Goal: Task Accomplishment & Management: Use online tool/utility

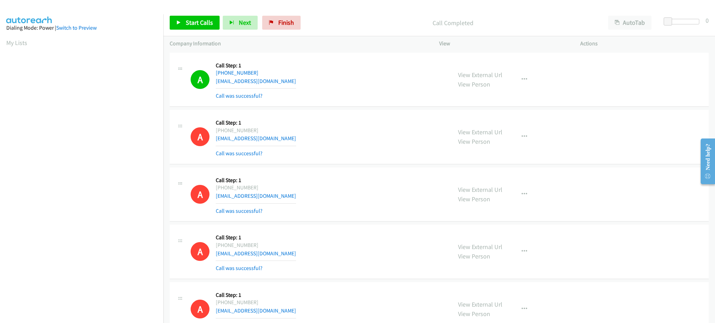
scroll to position [55, 2]
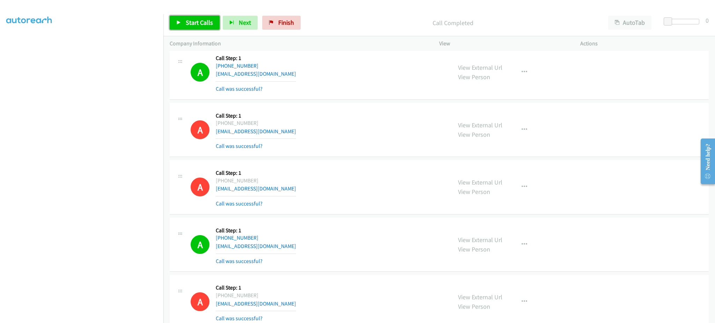
click at [192, 16] on link "Start Calls" at bounding box center [195, 23] width 50 height 14
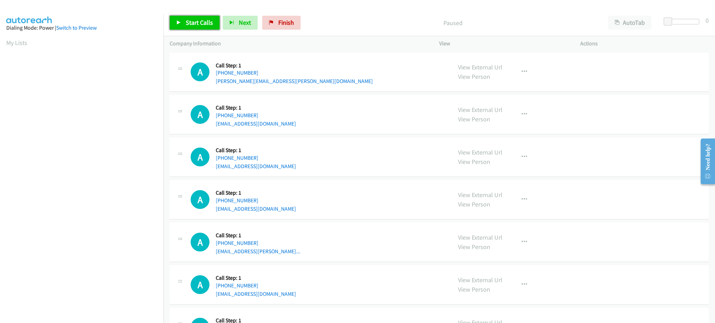
click at [200, 20] on span "Start Calls" at bounding box center [199, 22] width 27 height 8
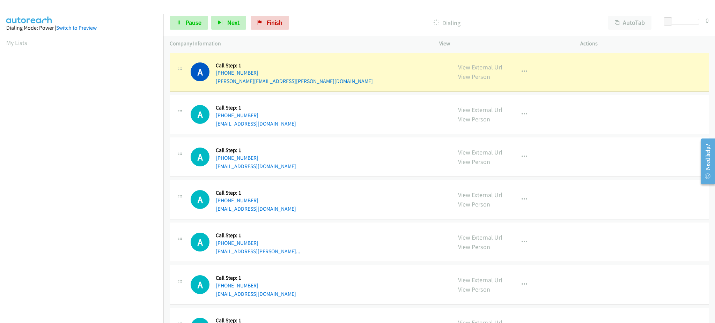
scroll to position [70, 0]
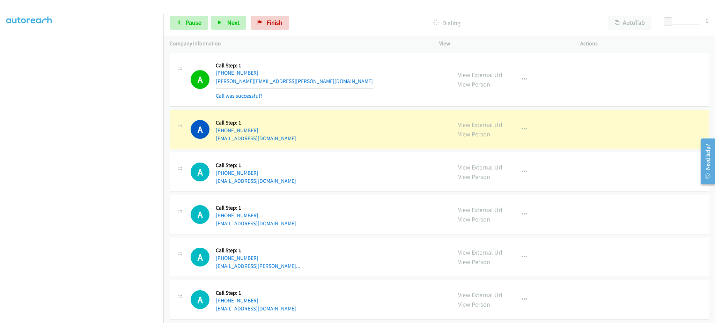
click at [194, 14] on div "Start Calls Pause Next Finish Dialing AutoTab AutoTab 0" at bounding box center [438, 22] width 551 height 27
click at [194, 17] on link "Pause" at bounding box center [189, 23] width 38 height 14
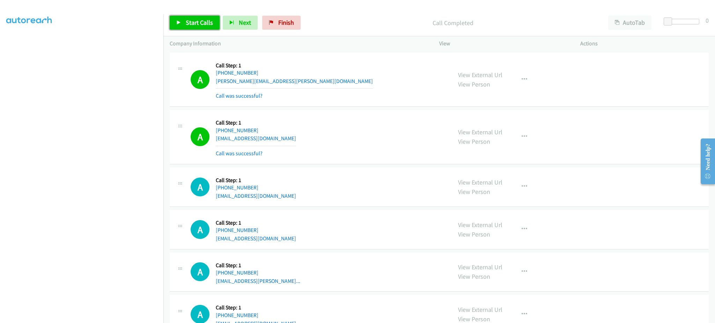
click at [193, 24] on span "Start Calls" at bounding box center [199, 22] width 27 height 8
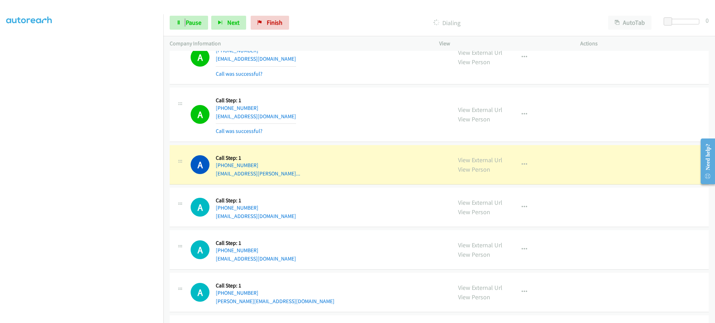
scroll to position [140, 0]
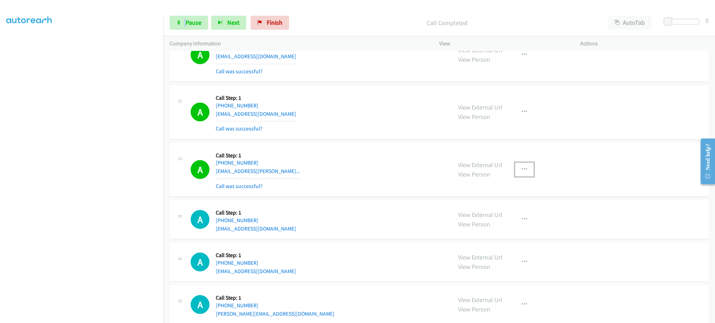
click at [521, 168] on icon "button" at bounding box center [524, 170] width 6 height 6
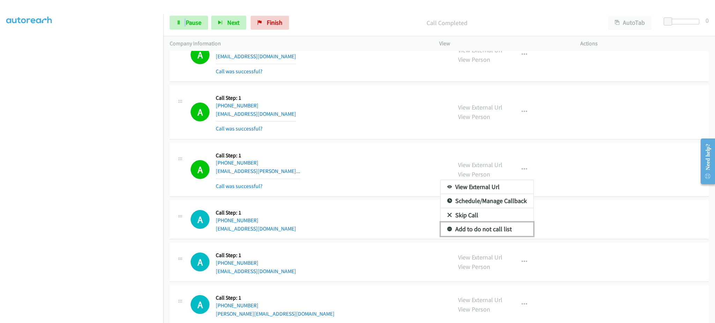
drag, startPoint x: 508, startPoint y: 226, endPoint x: 494, endPoint y: 221, distance: 14.7
click at [507, 226] on link "Add to do not call list" at bounding box center [486, 229] width 93 height 14
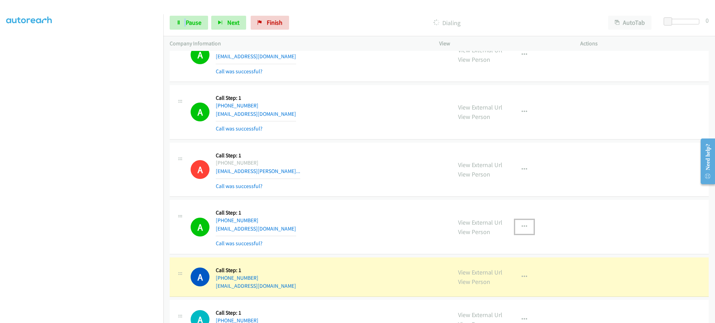
click at [518, 221] on button "button" at bounding box center [524, 227] width 19 height 14
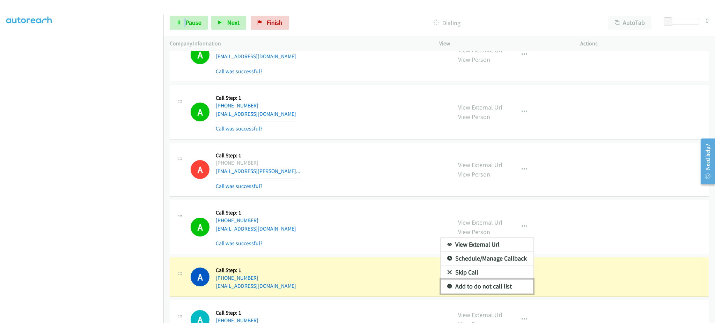
click at [508, 282] on link "Add to do not call list" at bounding box center [486, 286] width 93 height 14
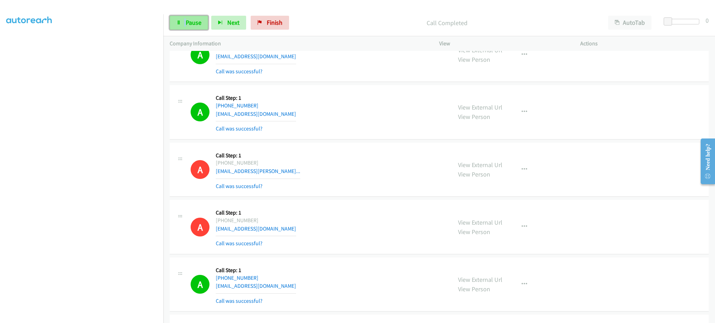
click at [192, 19] on span "Pause" at bounding box center [194, 22] width 16 height 8
click at [192, 19] on span "Start Calls" at bounding box center [199, 22] width 27 height 8
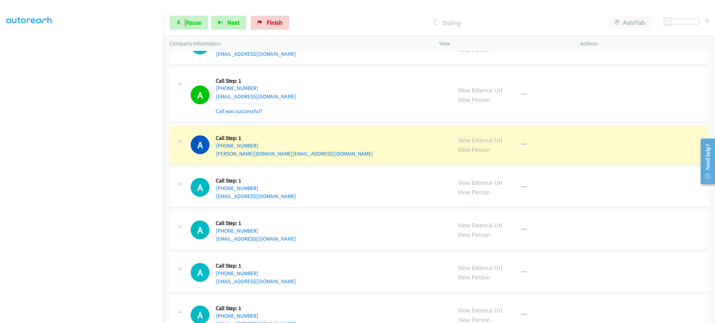
scroll to position [558, 0]
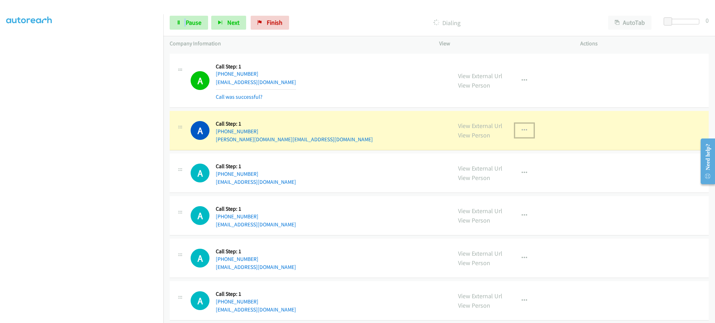
click at [520, 127] on button "button" at bounding box center [524, 131] width 19 height 14
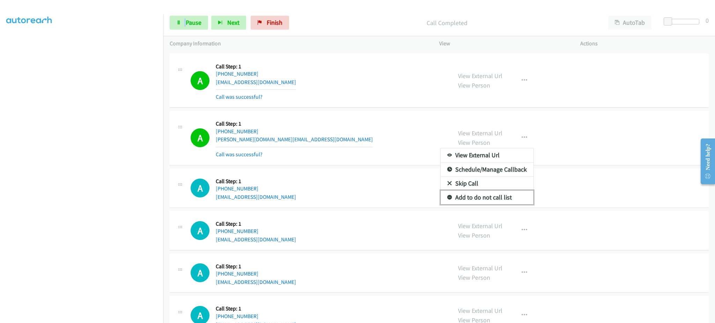
click at [508, 194] on link "Add to do not call list" at bounding box center [486, 198] width 93 height 14
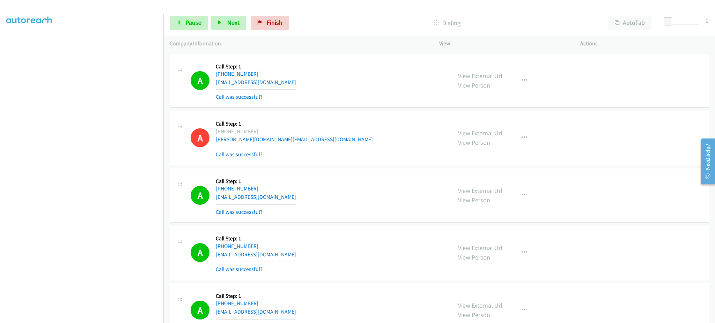
scroll to position [61, 0]
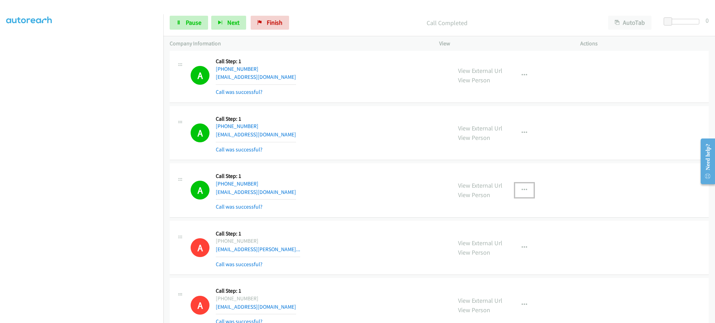
click at [521, 190] on icon "button" at bounding box center [524, 190] width 6 height 6
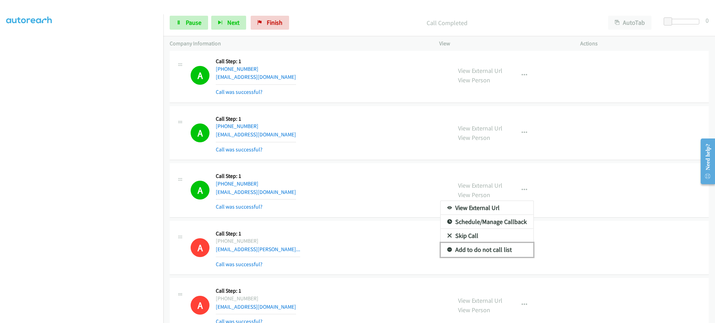
click at [507, 247] on link "Add to do not call list" at bounding box center [486, 250] width 93 height 14
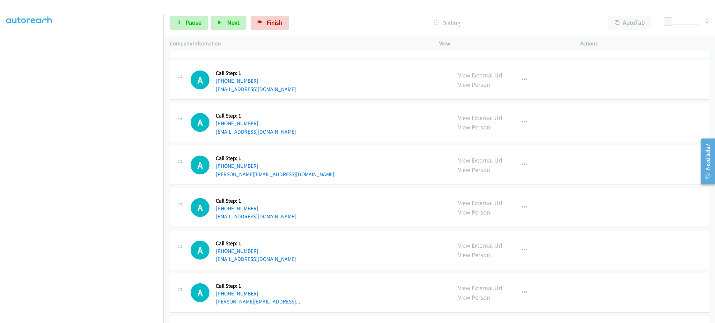
scroll to position [899, 0]
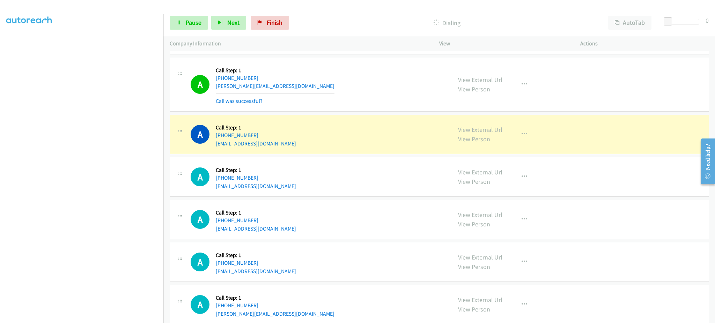
click at [501, 142] on div "View External Url View Person View External Url Email Schedule/Manage Callback …" at bounding box center [524, 134] width 147 height 27
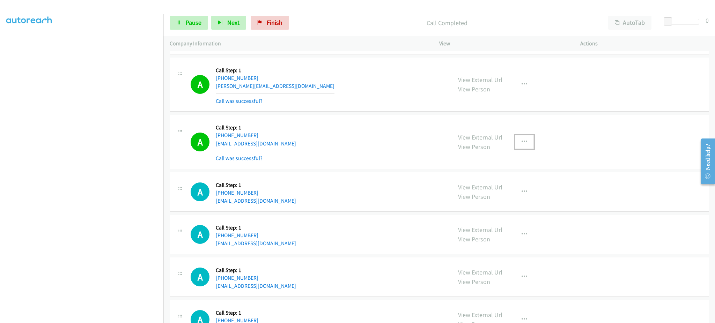
click at [521, 139] on icon "button" at bounding box center [524, 142] width 6 height 6
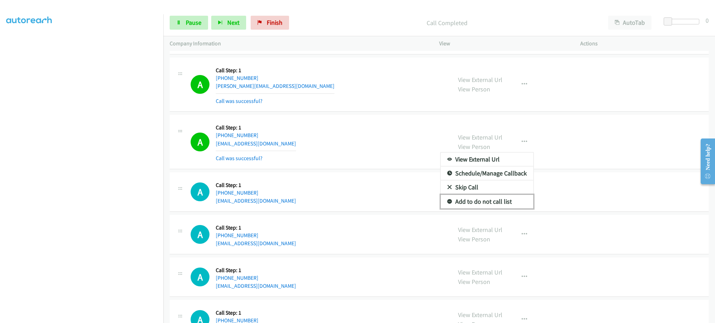
click at [486, 203] on link "Add to do not call list" at bounding box center [486, 202] width 93 height 14
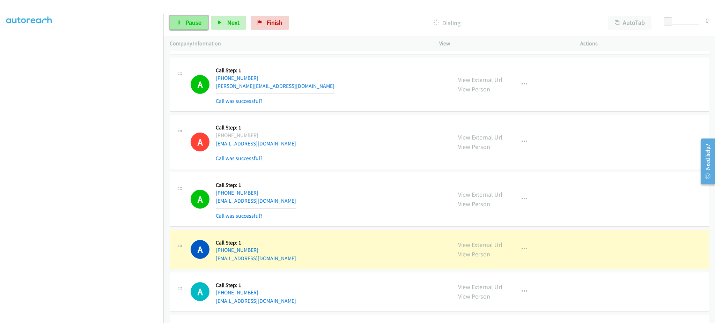
click at [196, 19] on span "Pause" at bounding box center [194, 22] width 16 height 8
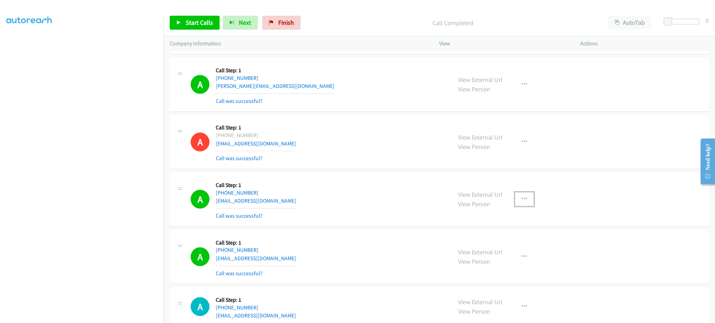
click at [527, 197] on button "button" at bounding box center [524, 199] width 19 height 14
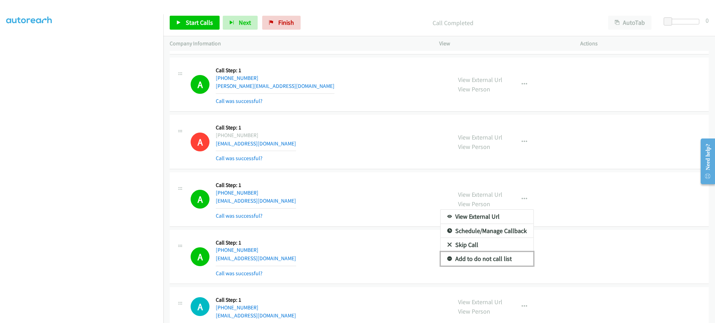
click at [508, 254] on link "Add to do not call list" at bounding box center [486, 259] width 93 height 14
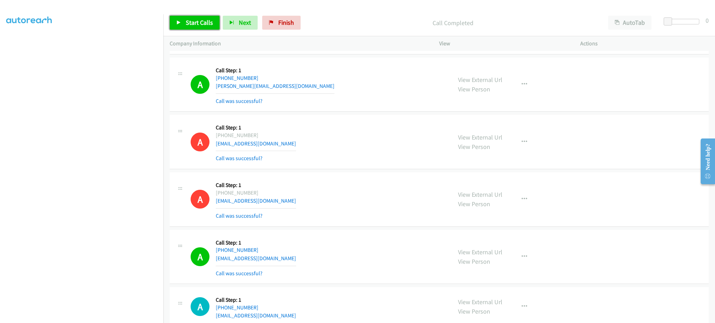
click at [203, 24] on span "Start Calls" at bounding box center [199, 22] width 27 height 8
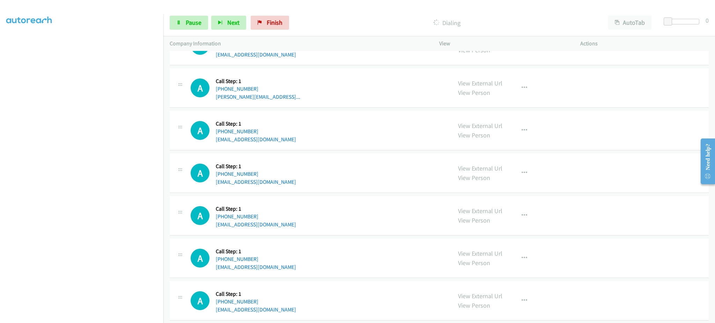
scroll to position [1178, 0]
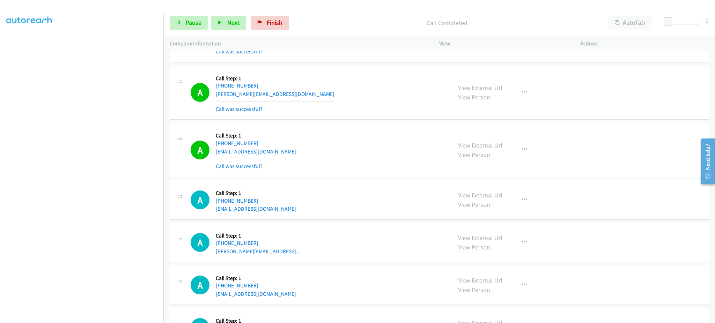
click at [498, 147] on link "View External Url" at bounding box center [480, 145] width 44 height 8
click at [524, 147] on button "button" at bounding box center [524, 150] width 19 height 14
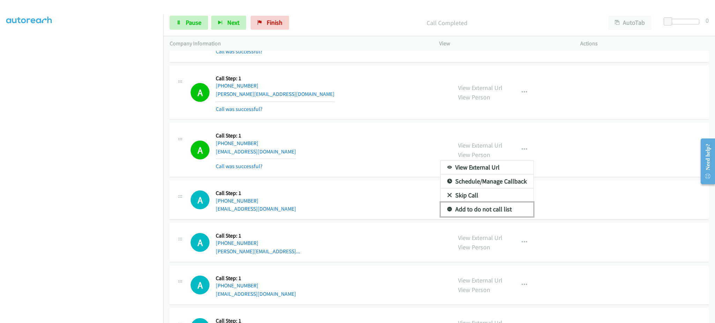
click at [511, 208] on link "Add to do not call list" at bounding box center [486, 209] width 93 height 14
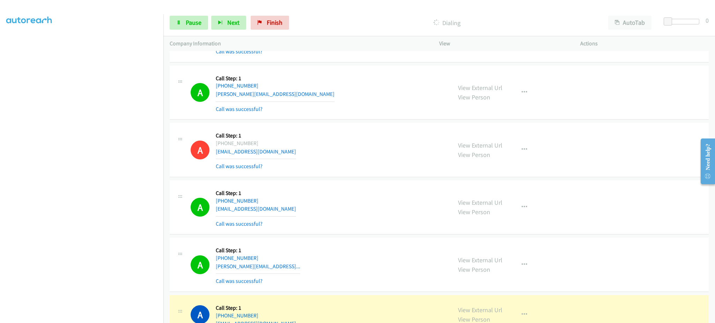
click at [198, 10] on div "Start Calls Pause Next Finish Dialing AutoTab AutoTab 0" at bounding box center [438, 22] width 551 height 27
drag, startPoint x: 196, startPoint y: 19, endPoint x: 190, endPoint y: 33, distance: 15.3
click at [196, 19] on span "Pause" at bounding box center [194, 22] width 16 height 8
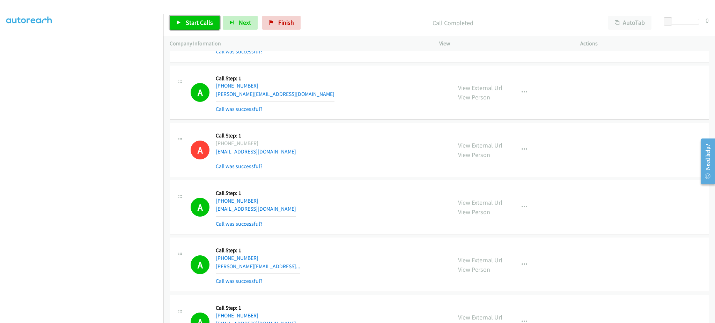
click at [185, 17] on link "Start Calls" at bounding box center [195, 23] width 50 height 14
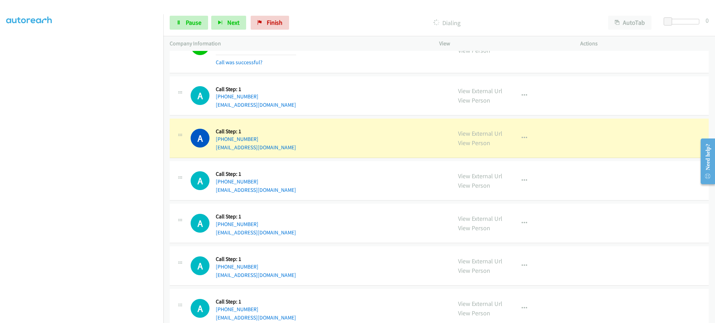
scroll to position [1457, 0]
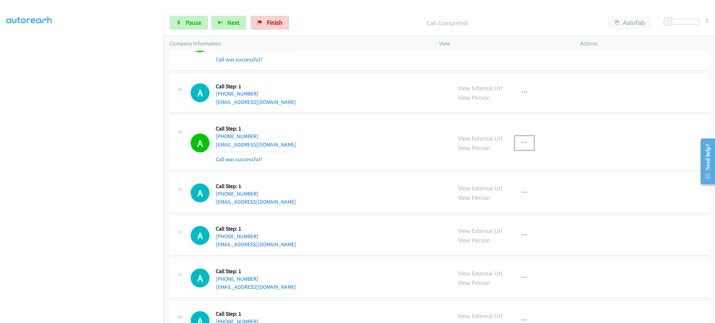
click at [521, 144] on icon "button" at bounding box center [524, 143] width 6 height 6
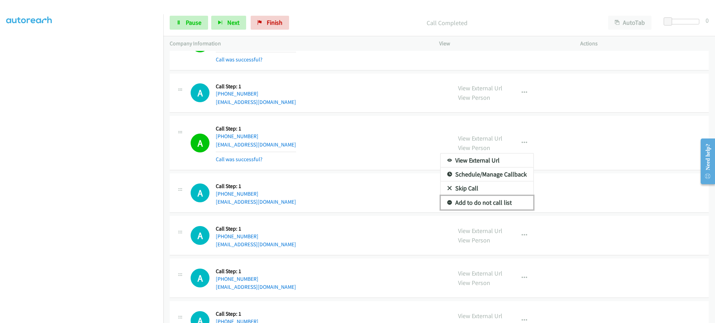
click at [514, 200] on link "Add to do not call list" at bounding box center [486, 203] width 93 height 14
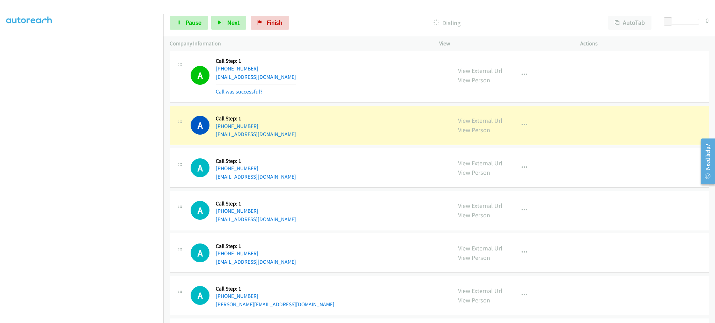
scroll to position [1860, 0]
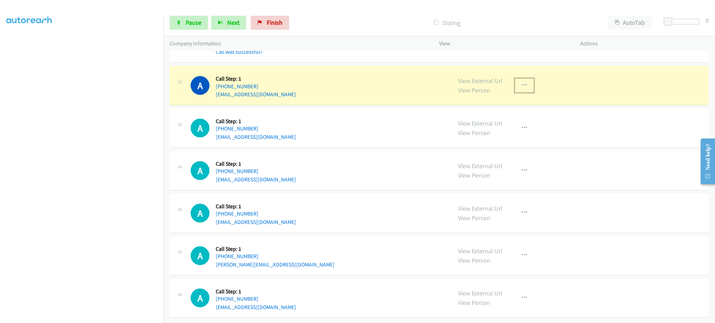
click at [523, 83] on button "button" at bounding box center [524, 86] width 19 height 14
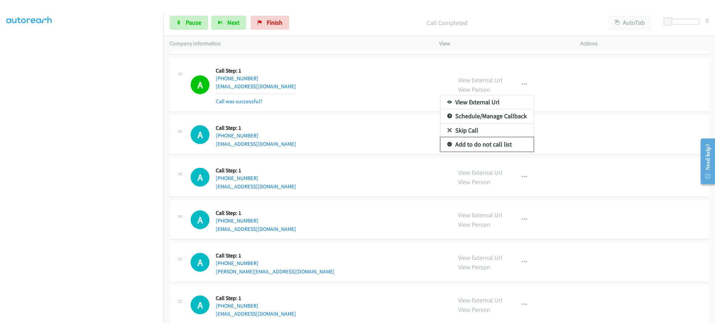
click at [491, 147] on link "Add to do not call list" at bounding box center [486, 144] width 93 height 14
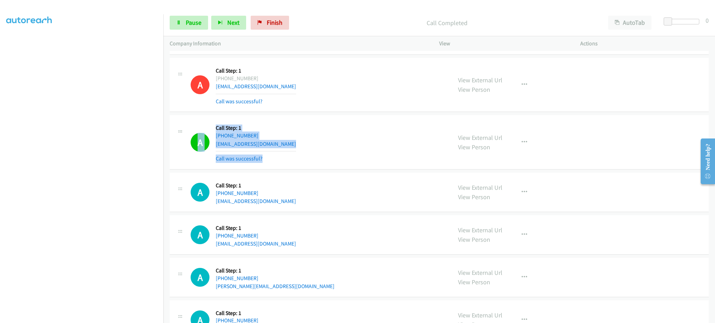
drag, startPoint x: 207, startPoint y: 121, endPoint x: 302, endPoint y: 154, distance: 100.8
click at [302, 154] on div "A Callback Scheduled Call Step: 1 America/New_York +1 347-839-3774 fakeemail@gm…" at bounding box center [318, 142] width 255 height 42
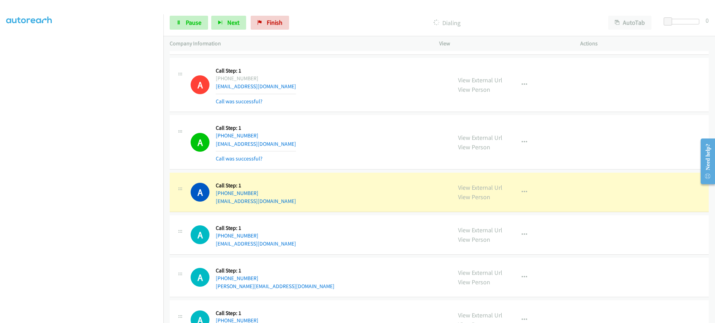
click at [518, 165] on div "A Callback Scheduled Call Step: 1 America/New_York +1 347-839-3774 fakeemail@gm…" at bounding box center [439, 142] width 539 height 54
click at [521, 143] on icon "button" at bounding box center [524, 143] width 6 height 6
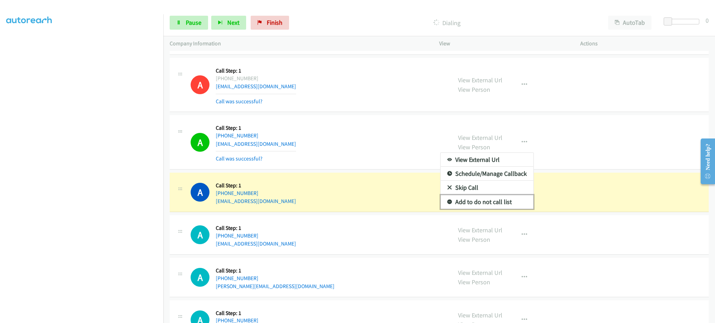
click at [510, 202] on link "Add to do not call list" at bounding box center [486, 202] width 93 height 14
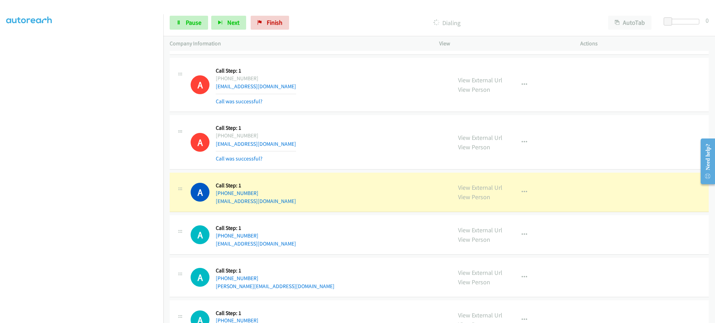
click at [386, 143] on div "A Callback Scheduled Call Step: 1 America/New_York +1 347-839-3774 fakeemail@gm…" at bounding box center [318, 142] width 255 height 42
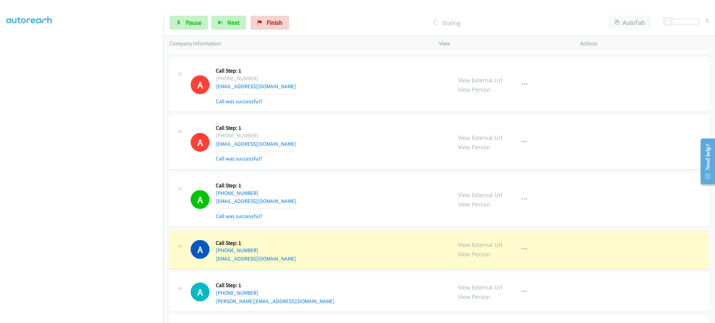
click at [529, 188] on div "View External Url View Person View External Url Email Schedule/Manage Callback …" at bounding box center [524, 200] width 147 height 42
click at [527, 194] on button "button" at bounding box center [524, 200] width 19 height 14
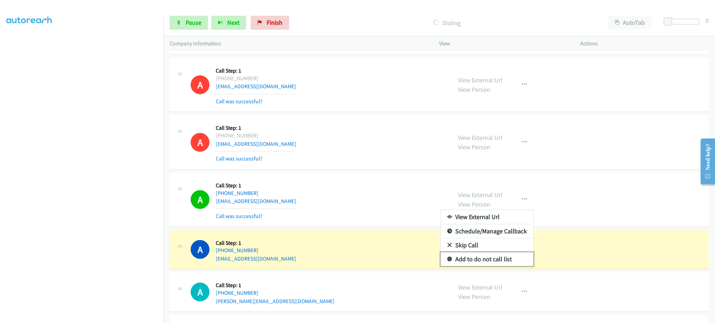
click at [511, 255] on link "Add to do not call list" at bounding box center [486, 259] width 93 height 14
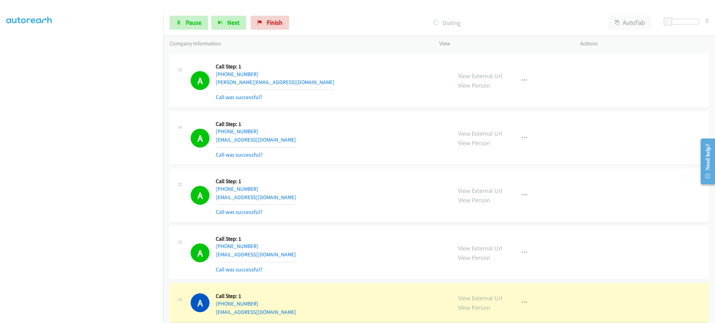
scroll to position [2319, 0]
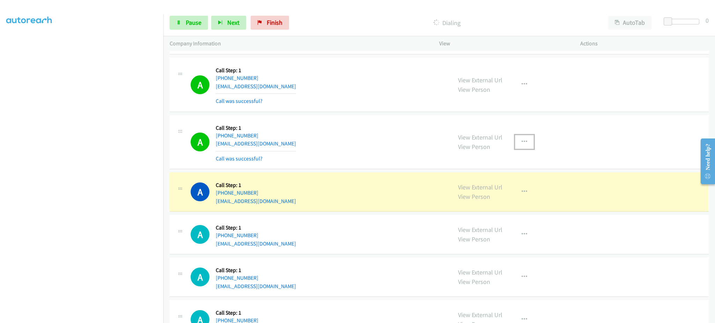
click at [516, 143] on button "button" at bounding box center [524, 142] width 19 height 14
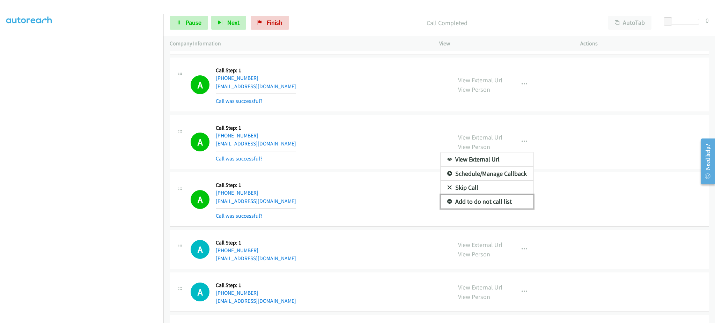
click at [512, 205] on link "Add to do not call list" at bounding box center [486, 202] width 93 height 14
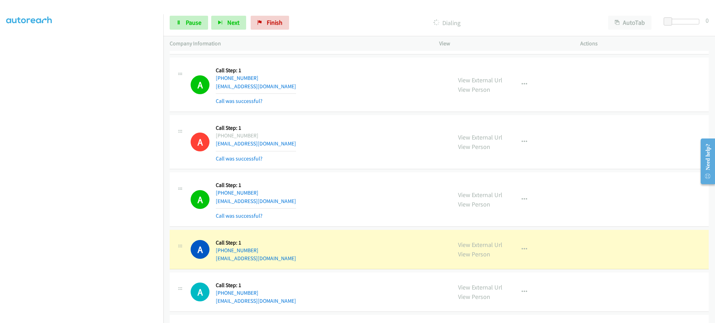
click at [388, 156] on div "A Callback Scheduled Call Step: 1 America/Chicago +1 346-745-6711 linuxtec@prot…" at bounding box center [318, 142] width 255 height 42
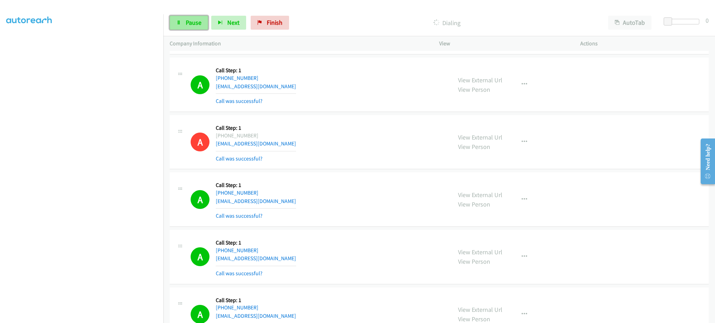
click at [186, 24] on span "Pause" at bounding box center [194, 22] width 16 height 8
click at [189, 28] on link "Start Calls" at bounding box center [195, 23] width 50 height 14
click at [177, 25] on icon at bounding box center [178, 23] width 5 height 5
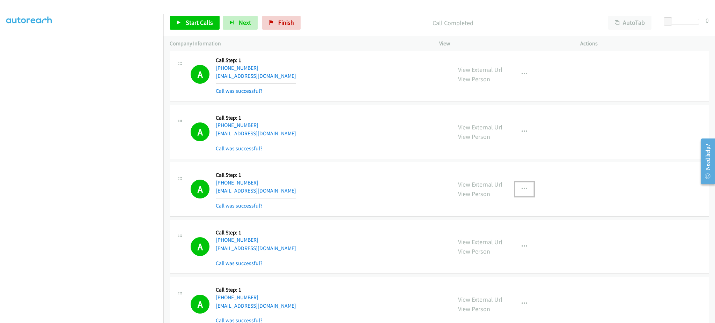
click at [528, 189] on button "button" at bounding box center [524, 189] width 19 height 14
click at [493, 254] on link "Add to do not call list" at bounding box center [486, 249] width 93 height 14
click at [183, 26] on link "Start Calls" at bounding box center [195, 23] width 50 height 14
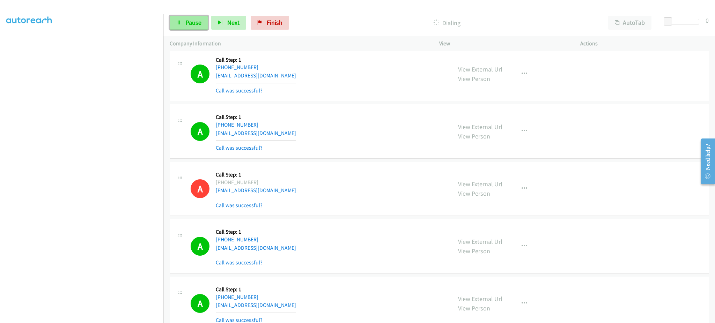
click at [195, 22] on span "Pause" at bounding box center [194, 22] width 16 height 8
click at [186, 29] on link "Start Calls" at bounding box center [195, 23] width 50 height 14
drag, startPoint x: 196, startPoint y: 22, endPoint x: 218, endPoint y: 61, distance: 44.7
click at [196, 22] on span "Pause" at bounding box center [194, 22] width 16 height 8
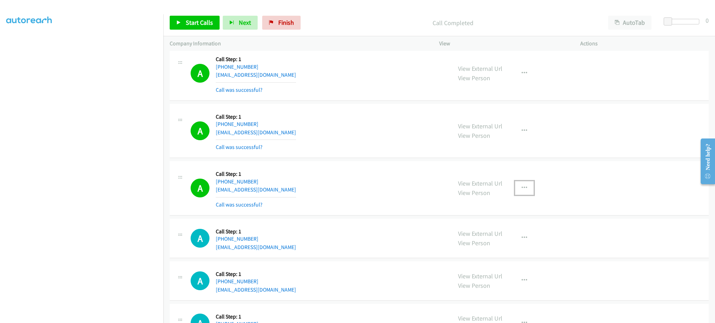
click at [522, 189] on button "button" at bounding box center [524, 188] width 19 height 14
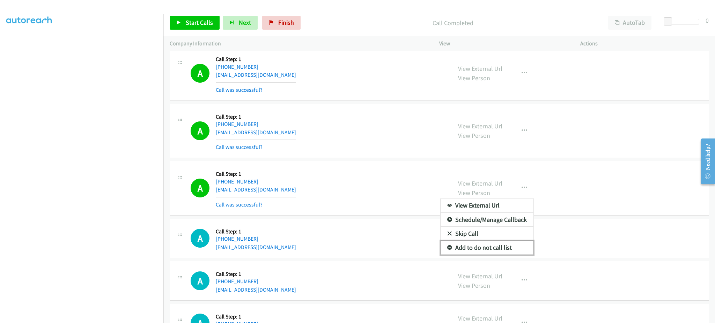
click at [502, 245] on link "Add to do not call list" at bounding box center [486, 248] width 93 height 14
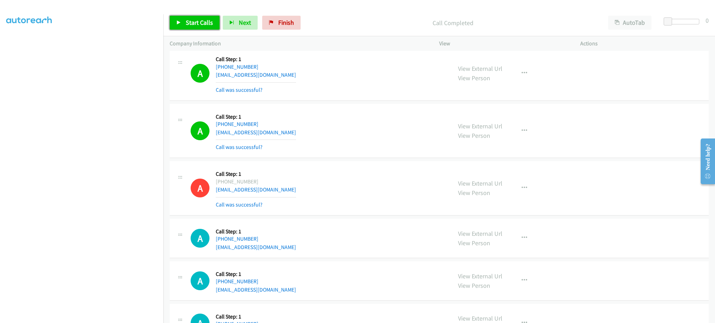
click at [203, 27] on link "Start Calls" at bounding box center [195, 23] width 50 height 14
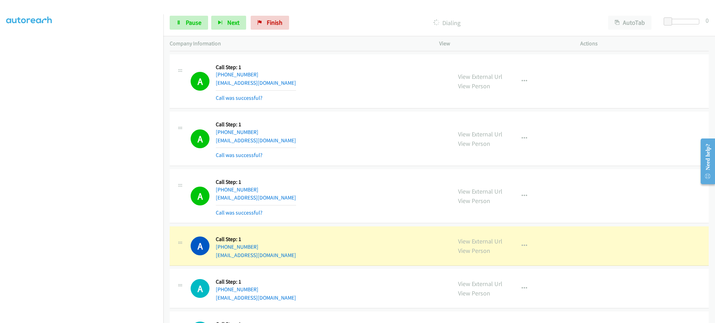
scroll to position [3883, 0]
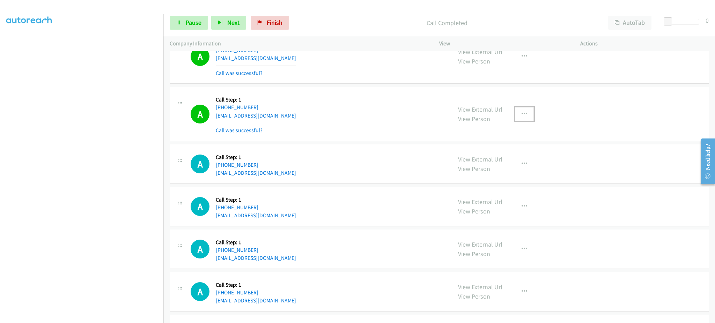
click at [515, 114] on button "button" at bounding box center [524, 114] width 19 height 14
click at [509, 176] on link "Add to do not call list" at bounding box center [486, 174] width 93 height 14
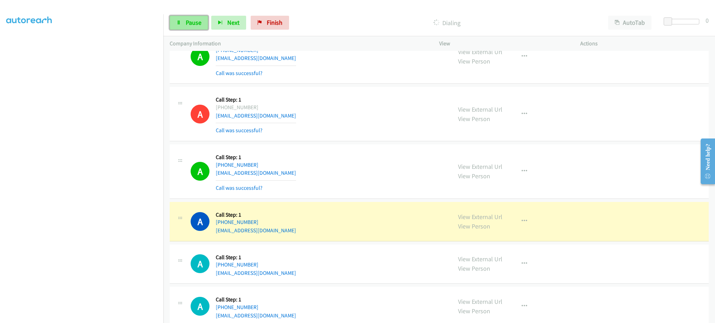
click at [188, 23] on span "Pause" at bounding box center [194, 22] width 16 height 8
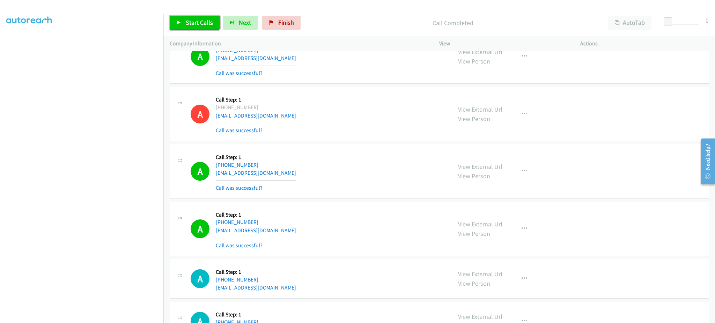
click at [188, 27] on link "Start Calls" at bounding box center [195, 23] width 50 height 14
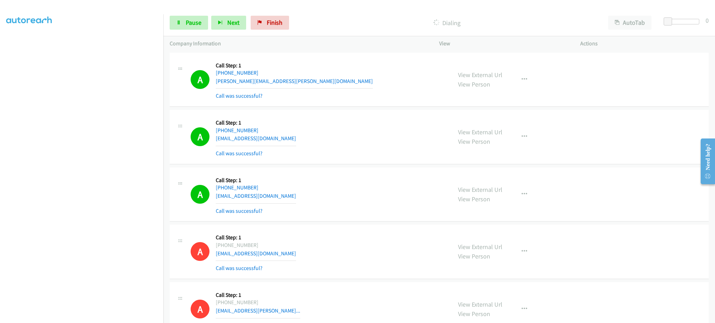
scroll to position [3866, 0]
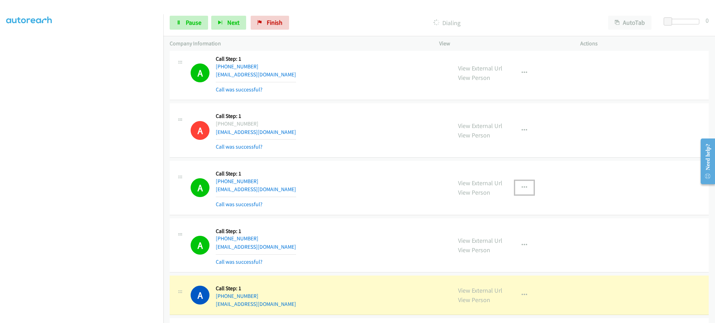
click at [528, 185] on button "button" at bounding box center [524, 188] width 19 height 14
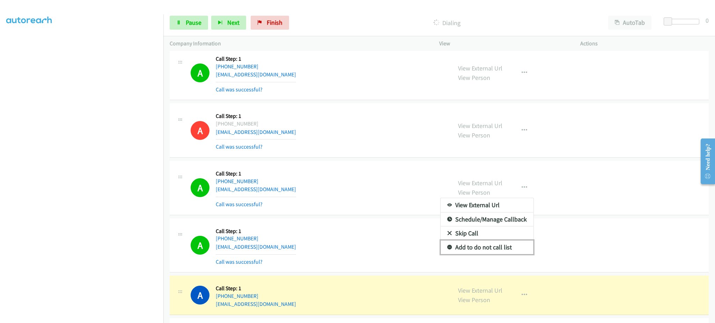
click at [504, 250] on link "Add to do not call list" at bounding box center [486, 247] width 93 height 14
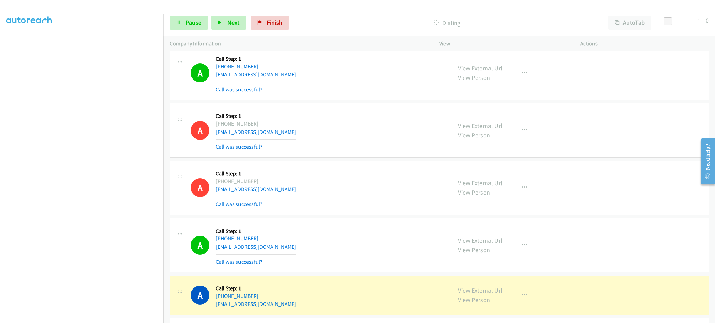
click at [479, 292] on link "View External Url" at bounding box center [480, 290] width 44 height 8
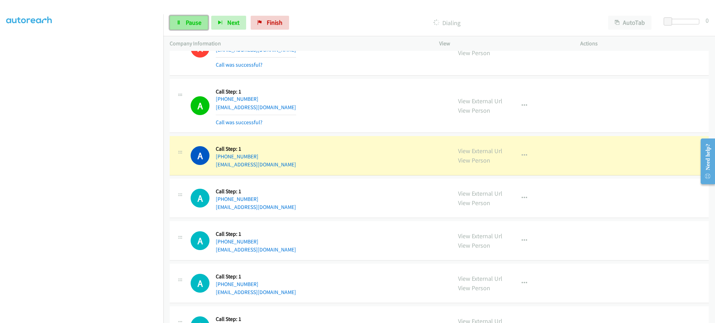
click at [199, 24] on span "Pause" at bounding box center [194, 22] width 16 height 8
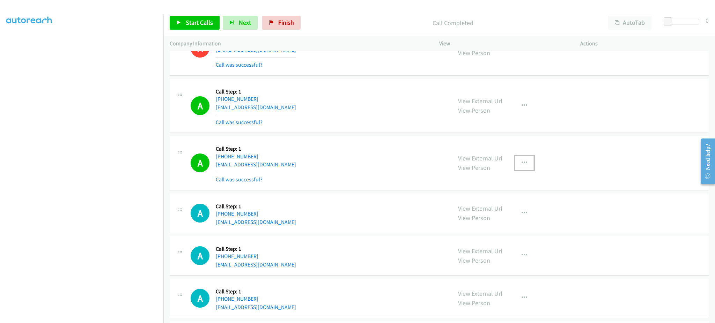
click at [515, 167] on button "button" at bounding box center [524, 163] width 19 height 14
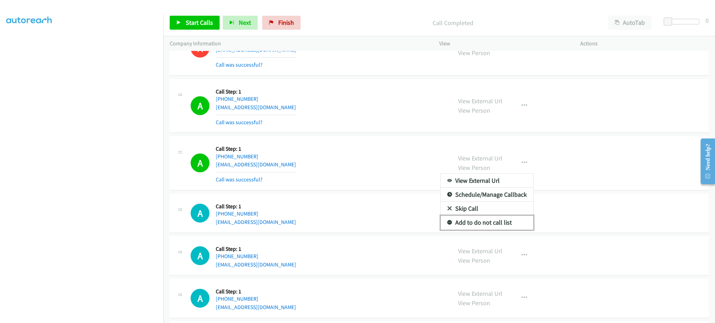
click at [488, 230] on link "Add to do not call list" at bounding box center [486, 223] width 93 height 14
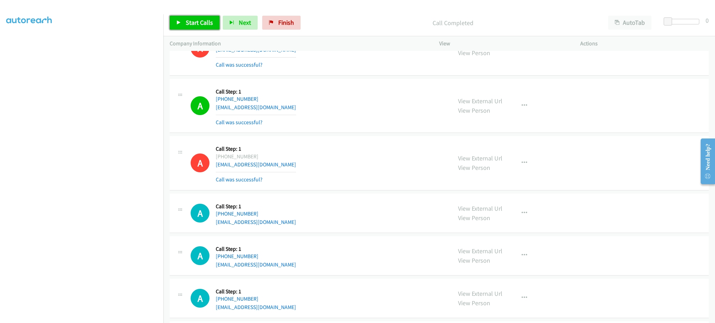
click at [204, 23] on span "Start Calls" at bounding box center [199, 22] width 27 height 8
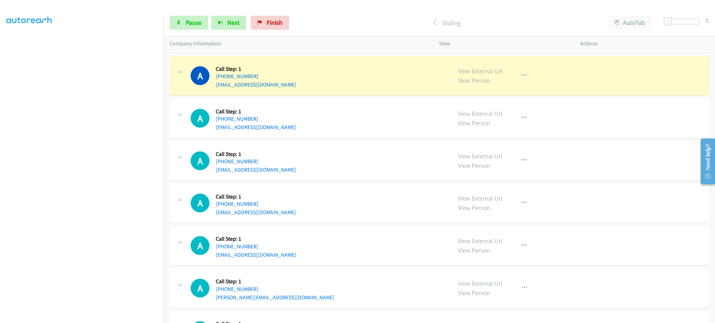
scroll to position [4145, 0]
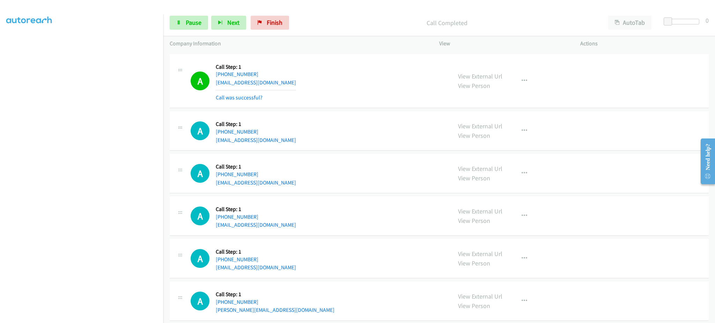
click at [523, 75] on div "View External Url View Person View External Url Email Schedule/Manage Callback …" at bounding box center [524, 81] width 147 height 42
click at [515, 84] on button "button" at bounding box center [524, 81] width 19 height 14
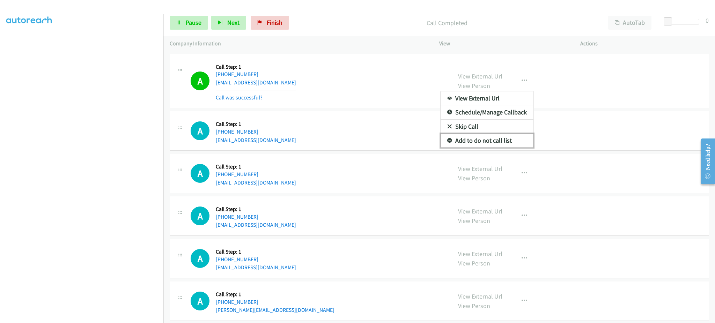
click at [512, 145] on link "Add to do not call list" at bounding box center [486, 141] width 93 height 14
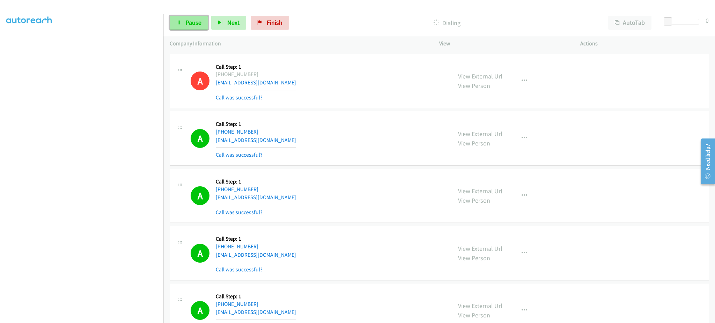
click at [197, 24] on span "Pause" at bounding box center [194, 22] width 16 height 8
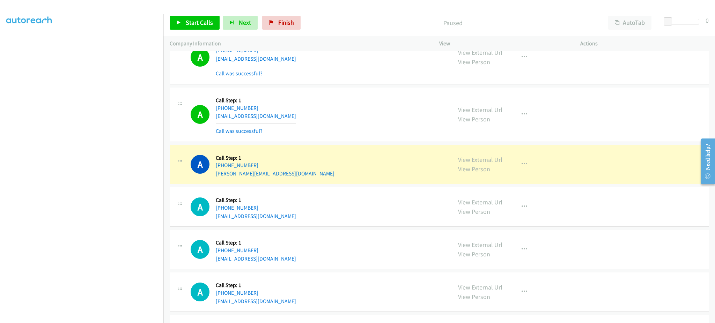
scroll to position [4333, 0]
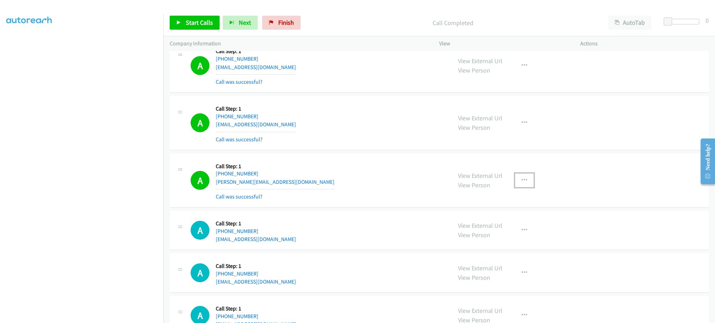
click at [518, 178] on button "button" at bounding box center [524, 180] width 19 height 14
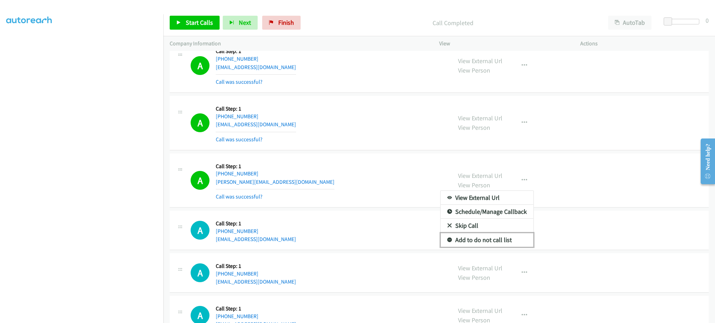
click at [499, 242] on link "Add to do not call list" at bounding box center [486, 240] width 93 height 14
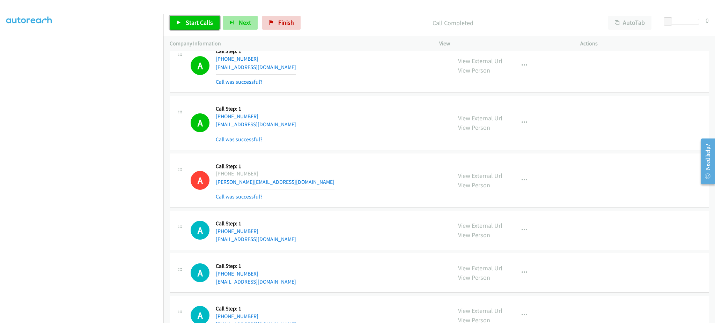
drag, startPoint x: 201, startPoint y: 17, endPoint x: 221, endPoint y: 19, distance: 20.0
click at [201, 17] on link "Start Calls" at bounding box center [195, 23] width 50 height 14
click at [400, 144] on div "A Callback Scheduled Call Step: 1 America/Chicago +1 479-414-1954 waterboy0626@…" at bounding box center [318, 123] width 255 height 42
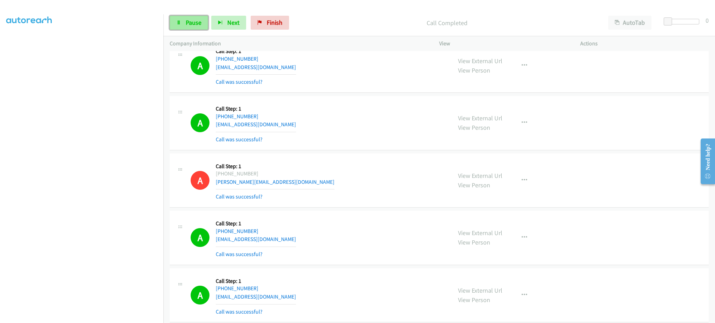
click at [196, 22] on span "Pause" at bounding box center [194, 22] width 16 height 8
click at [190, 21] on span "Start Calls" at bounding box center [199, 22] width 27 height 8
click at [186, 32] on div "Start Calls Pause Next Finish Dialing AutoTab AutoTab 0" at bounding box center [438, 22] width 551 height 27
click at [191, 16] on link "Pause" at bounding box center [189, 23] width 38 height 14
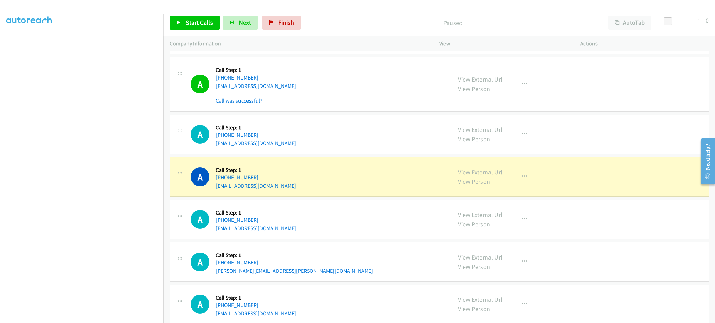
scroll to position [4612, 0]
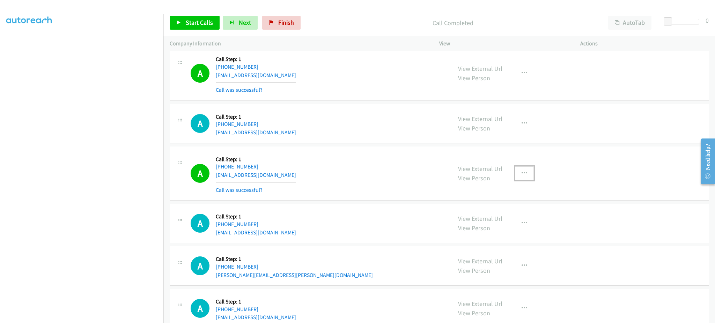
click at [515, 178] on button "button" at bounding box center [524, 173] width 19 height 14
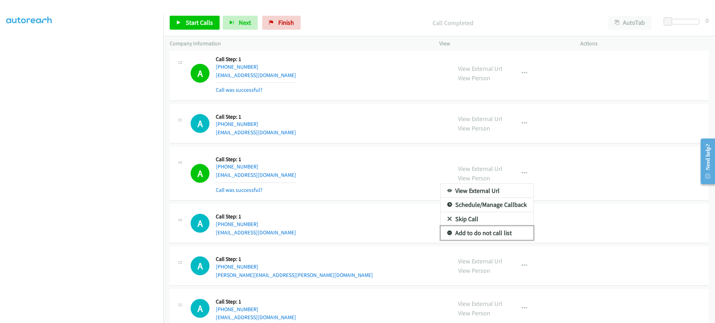
drag, startPoint x: 514, startPoint y: 239, endPoint x: 440, endPoint y: 173, distance: 98.4
click at [513, 238] on link "Add to do not call list" at bounding box center [486, 233] width 93 height 14
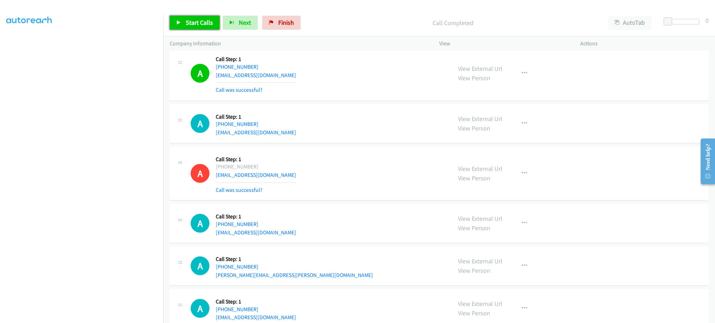
click at [186, 26] on span "Start Calls" at bounding box center [199, 22] width 27 height 8
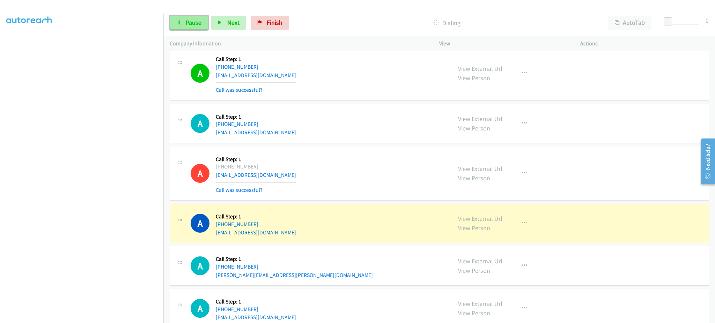
click at [192, 26] on span "Pause" at bounding box center [194, 22] width 16 height 8
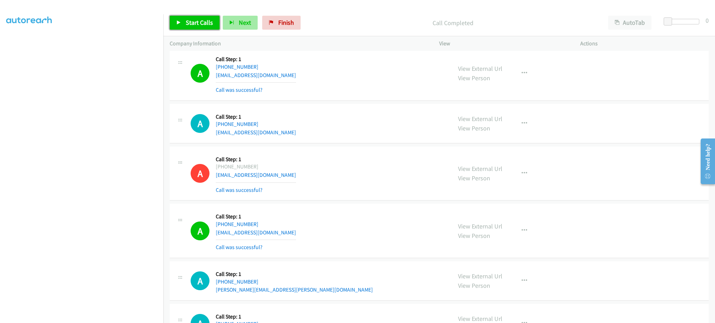
drag, startPoint x: 206, startPoint y: 22, endPoint x: 243, endPoint y: 19, distance: 37.4
click at [206, 22] on span "Start Calls" at bounding box center [199, 22] width 27 height 8
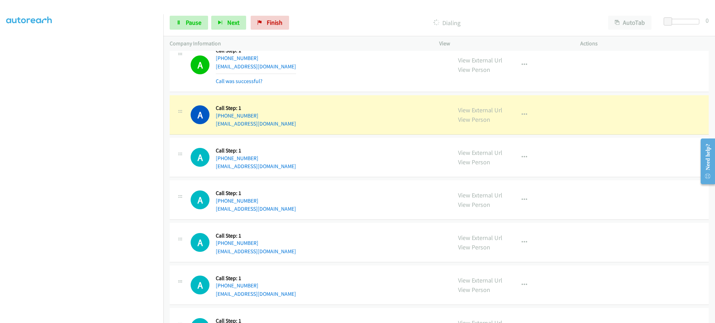
scroll to position [4932, 0]
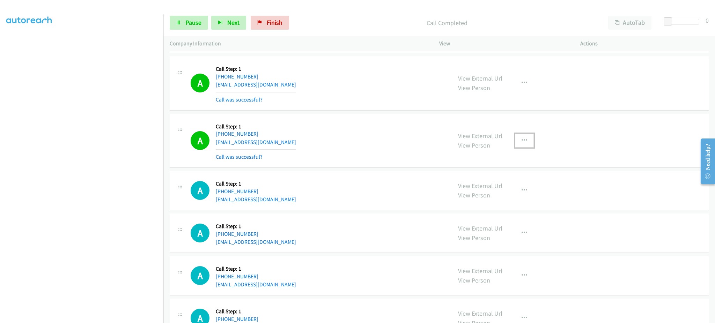
click at [515, 139] on button "button" at bounding box center [524, 141] width 19 height 14
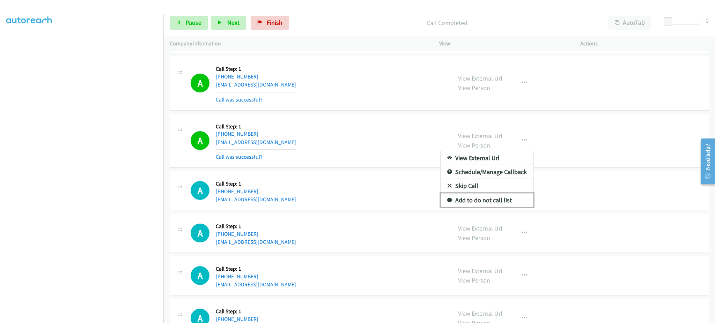
click at [503, 200] on link "Add to do not call list" at bounding box center [486, 200] width 93 height 14
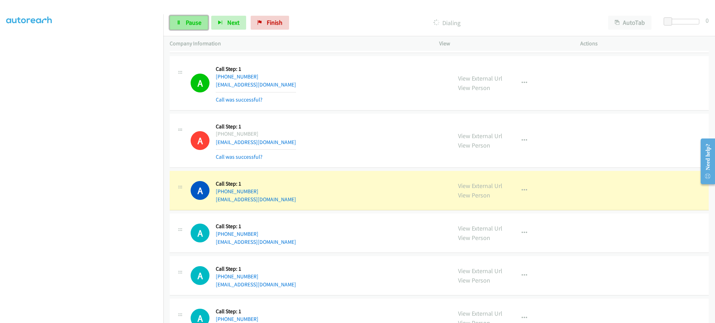
click at [189, 22] on span "Pause" at bounding box center [194, 22] width 16 height 8
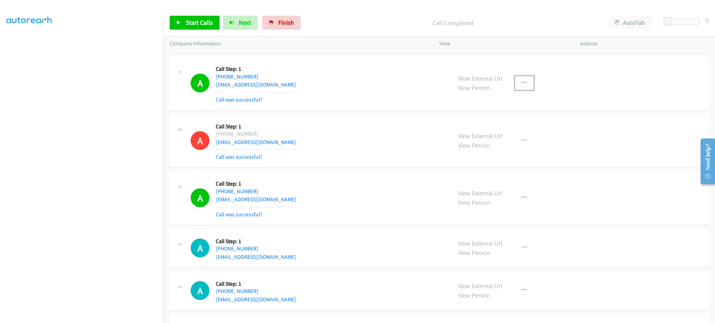
click at [515, 88] on button "button" at bounding box center [524, 83] width 19 height 14
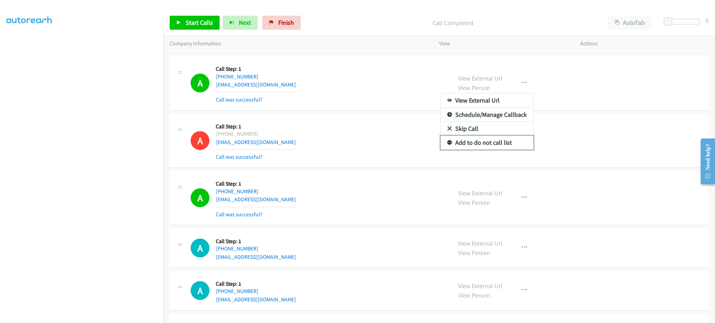
click at [500, 147] on link "Add to do not call list" at bounding box center [486, 143] width 93 height 14
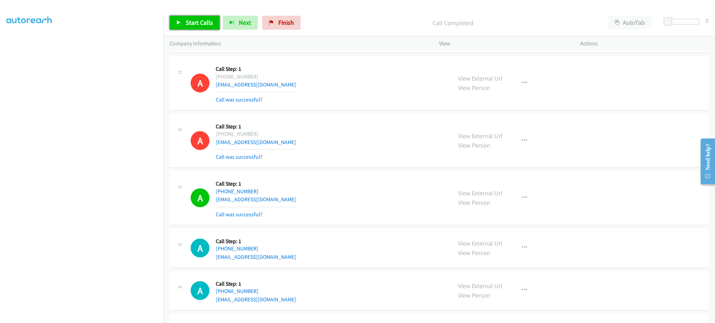
click at [196, 21] on span "Start Calls" at bounding box center [199, 22] width 27 height 8
click at [200, 24] on span "Pause" at bounding box center [194, 22] width 16 height 8
drag, startPoint x: 180, startPoint y: 17, endPoint x: 182, endPoint y: 20, distance: 3.8
click at [181, 16] on link "Start Calls" at bounding box center [195, 23] width 50 height 14
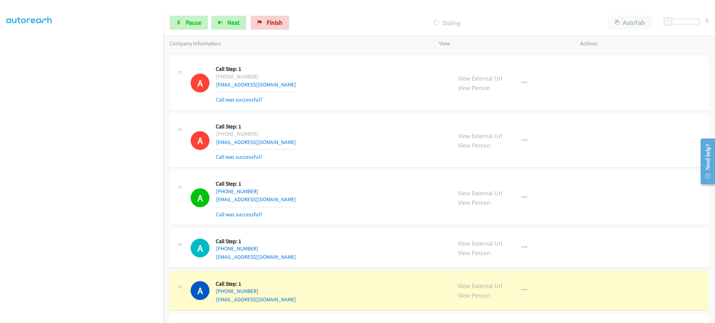
scroll to position [5072, 0]
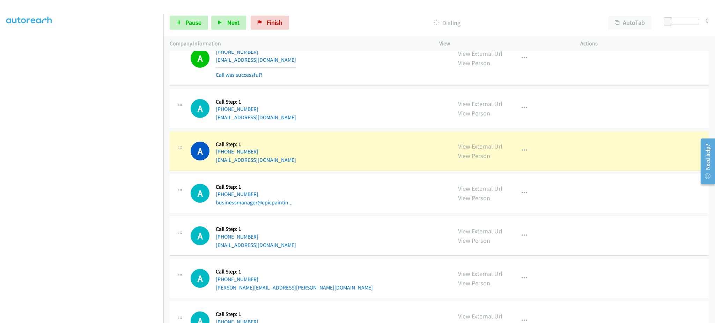
click at [510, 159] on div "View External Url View Person View External Url Email Schedule/Manage Callback …" at bounding box center [524, 151] width 147 height 27
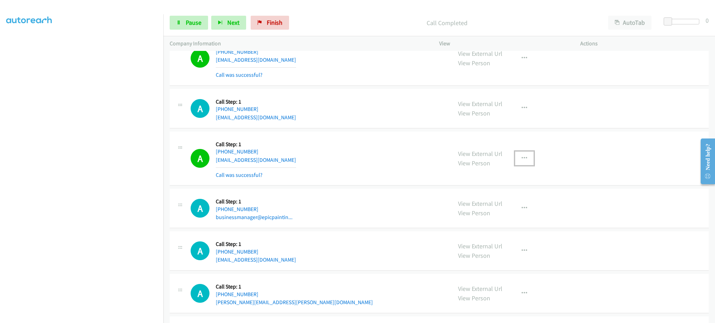
click at [521, 161] on icon "button" at bounding box center [524, 159] width 6 height 6
click at [487, 225] on link "Add to do not call list" at bounding box center [486, 218] width 93 height 14
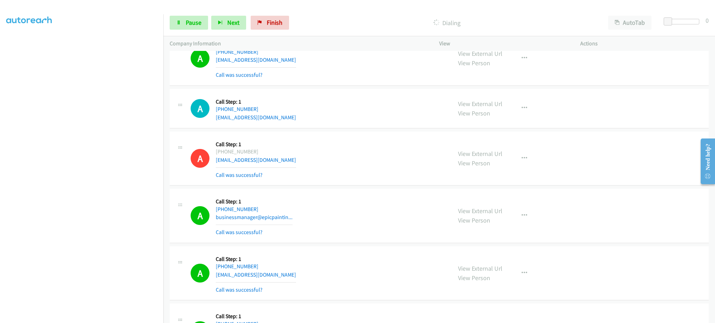
click at [193, 31] on div "Start Calls Pause Next Finish Dialing AutoTab AutoTab 0" at bounding box center [438, 22] width 551 height 27
click at [193, 17] on link "Pause" at bounding box center [189, 23] width 38 height 14
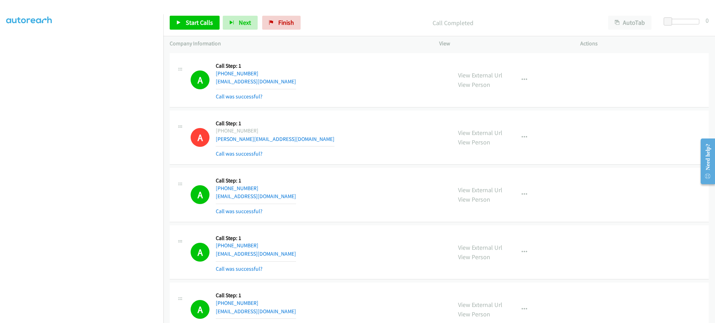
scroll to position [4374, 0]
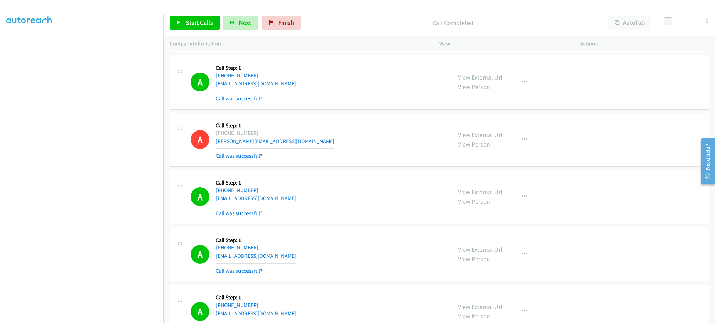
click at [279, 85] on div "A Callback Scheduled Call Step: 1 America/Chicago +1 479-414-1954 waterboy0626@…" at bounding box center [318, 82] width 255 height 42
copy div "waterboy0626@gmail.com"
click at [285, 201] on div "A Callback Scheduled Call Step: 1 America/Anchorage +1 907-720-7770 resse9671@g…" at bounding box center [318, 197] width 255 height 42
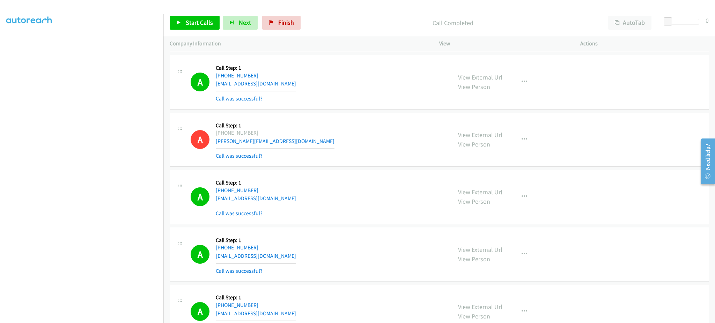
click at [285, 201] on div "A Callback Scheduled Call Step: 1 America/Anchorage +1 907-720-7770 resse9671@g…" at bounding box center [318, 197] width 255 height 42
copy div "resse9671@gmail.com"
click at [283, 259] on div "A Callback Scheduled Call Step: 1 America/New_York +1 716-352-5009 susietamol@g…" at bounding box center [318, 255] width 255 height 42
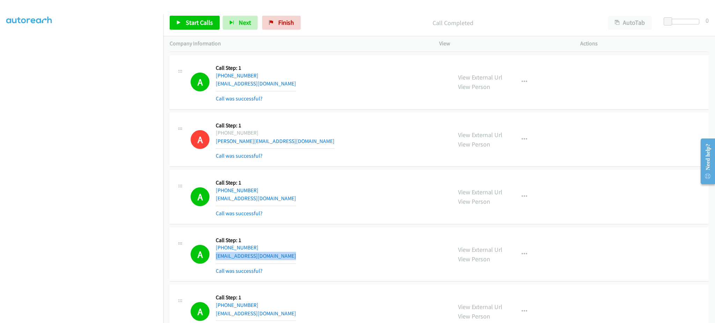
click at [283, 259] on div "A Callback Scheduled Call Step: 1 America/New_York +1 716-352-5009 susietamol@g…" at bounding box center [318, 255] width 255 height 42
copy div "susietamol@gmail.com"
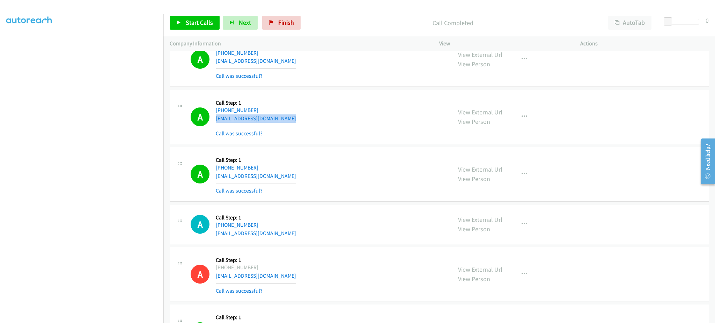
scroll to position [4514, 0]
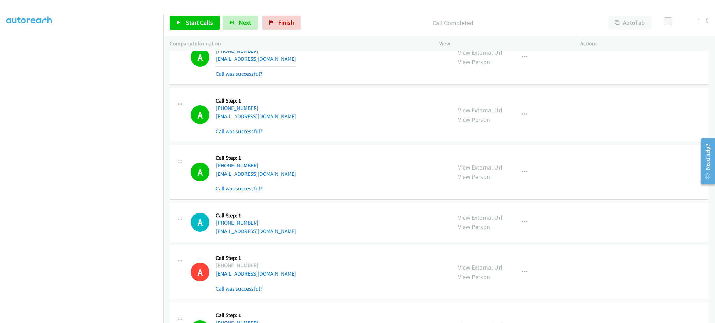
click at [288, 176] on div "A Callback Scheduled Call Step: 1 America/New_York +1 301-980-8754 jamesking983…" at bounding box center [318, 172] width 255 height 42
copy div "jamesking9839@gmail.com"
click at [282, 232] on div "A Callback Scheduled Call Step: 1 America/Chicago +1 402-880-7459 jtkomaha@msn.…" at bounding box center [318, 222] width 255 height 27
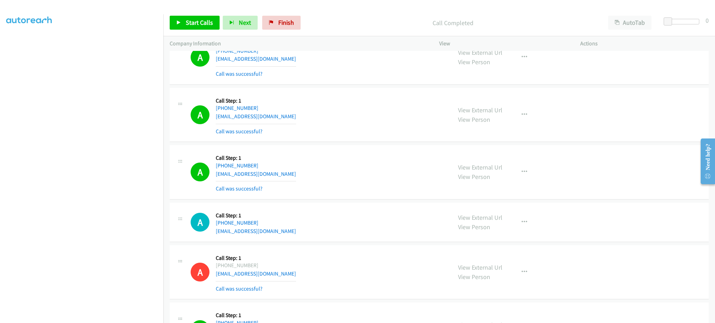
click at [282, 232] on div "A Callback Scheduled Call Step: 1 America/Chicago +1 402-880-7459 jtkomaha@msn.…" at bounding box center [318, 222] width 255 height 27
copy div "jtkomaha@msn.com"
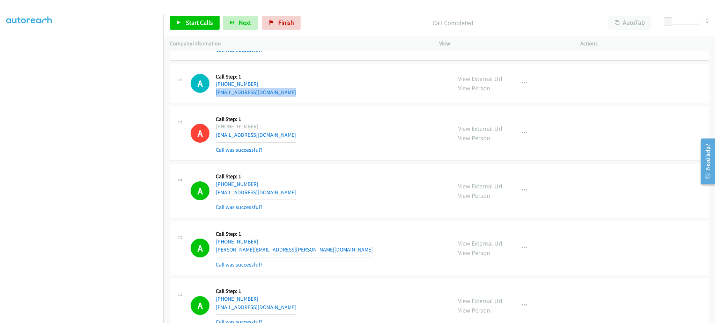
scroll to position [4653, 0]
click at [279, 193] on div "A Callback Scheduled Call Step: 1 America/New_York +1 440-724-5126 spilkerbrade…" at bounding box center [318, 190] width 255 height 42
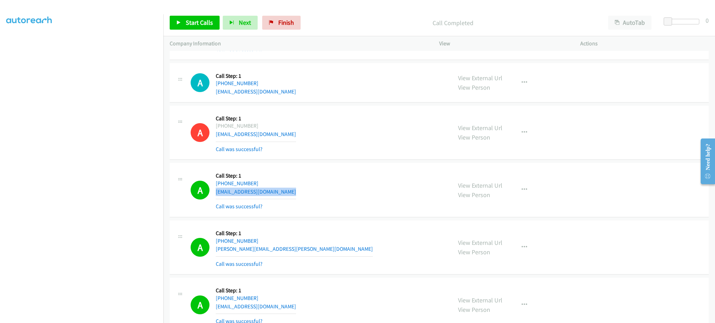
click at [279, 193] on div "A Callback Scheduled Call Step: 1 America/New_York +1 440-724-5126 spilkerbrade…" at bounding box center [318, 190] width 255 height 42
copy div "spilkerbraden@gmail.com"
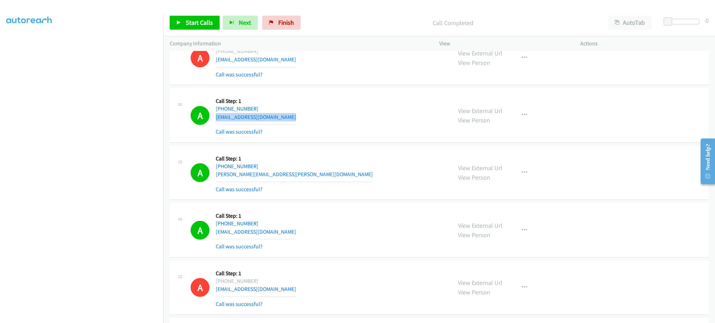
scroll to position [4793, 0]
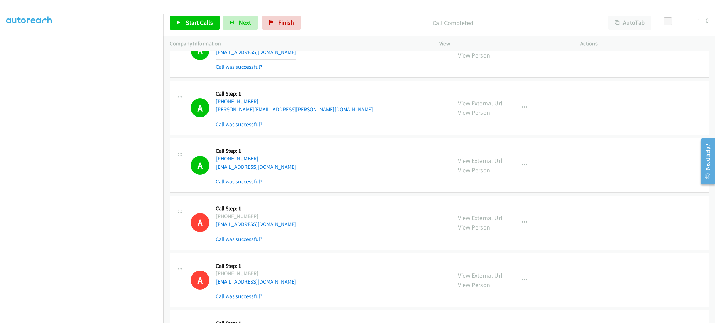
click at [286, 114] on div "A Callback Scheduled Call Step: 1 America/Chicago +1 817-914-2783 jon.olson.42@…" at bounding box center [318, 108] width 255 height 42
copy div "jon.olson.42@gmail.com"
click at [297, 170] on div "A Callback Scheduled Call Step: 1 America/Los_Angeles +1 626-840-3793 vincentzo…" at bounding box center [318, 165] width 255 height 42
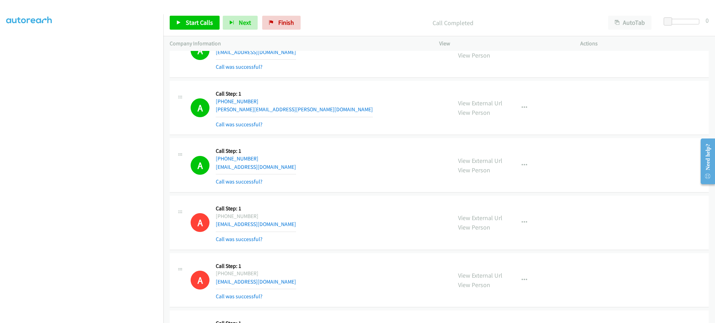
click at [297, 170] on div "A Callback Scheduled Call Step: 1 America/Los_Angeles +1 626-840-3793 vincentzo…" at bounding box center [318, 165] width 255 height 42
copy div "vincentzoujiahao1119@gmail.com"
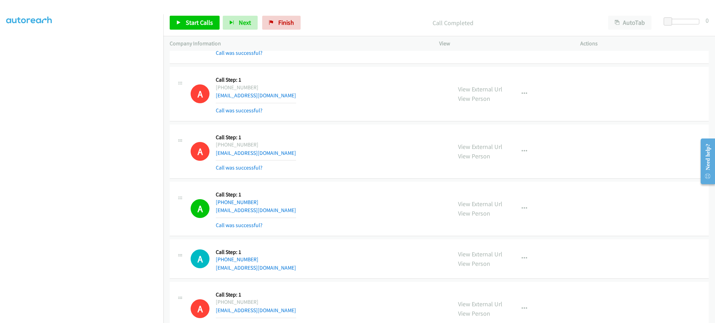
scroll to position [4932, 0]
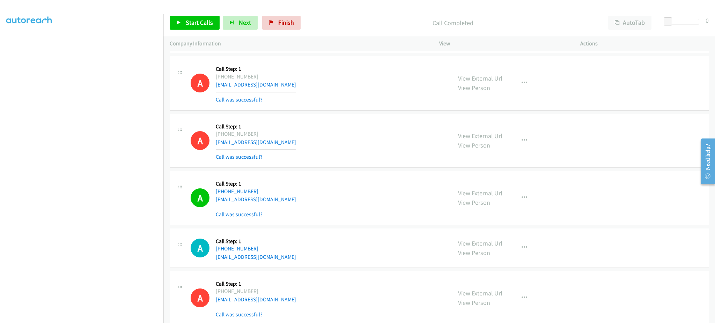
click at [270, 204] on div "A Callback Scheduled Call Step: 1 America/Chicago +1 512-566-8887 rudyvco@yahoo…" at bounding box center [318, 198] width 255 height 42
copy div "rudyvco@yahoo.com"
click at [281, 257] on div "A Callback Scheduled Call Step: 1 America/Los_Angeles +1 206-458-9220 creaneybi…" at bounding box center [318, 248] width 255 height 27
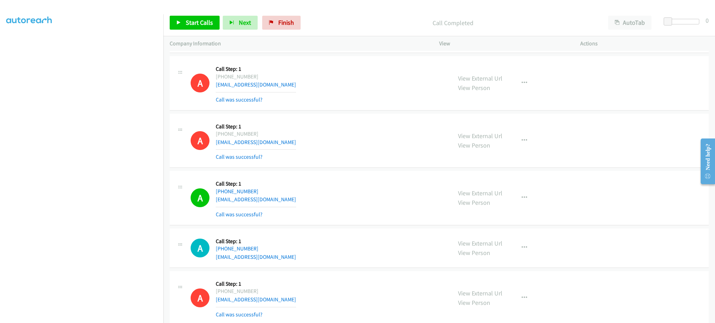
click at [281, 257] on div "A Callback Scheduled Call Step: 1 America/Los_Angeles +1 206-458-9220 creaneybi…" at bounding box center [318, 248] width 255 height 27
copy div "creaneybianca@gmail.com"
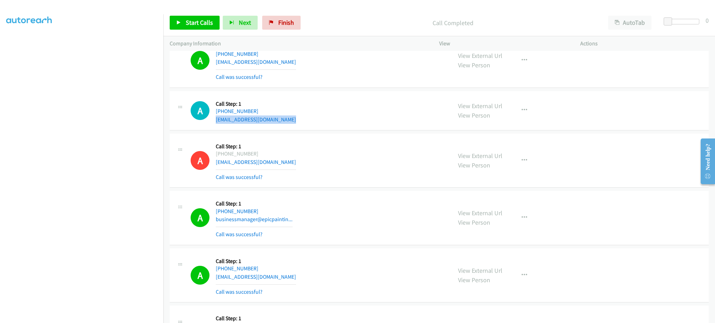
scroll to position [5072, 0]
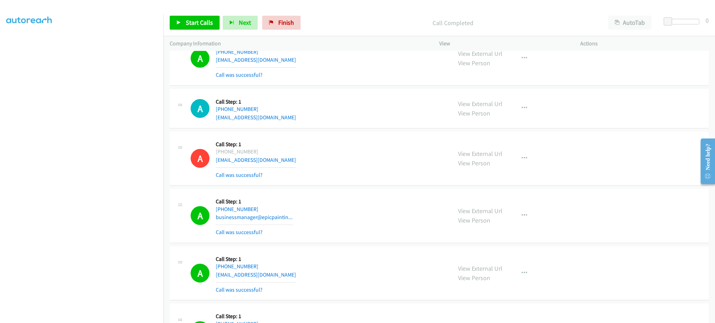
click at [296, 221] on div "A Callback Scheduled Call Step: 1 America/New_York +1 571-655-9776 businessmana…" at bounding box center [318, 216] width 255 height 42
click at [268, 278] on div "A Callback Scheduled Call Step: 1 America/Los_Angeles +1 503-806-9370 cbyes01@g…" at bounding box center [318, 274] width 255 height 42
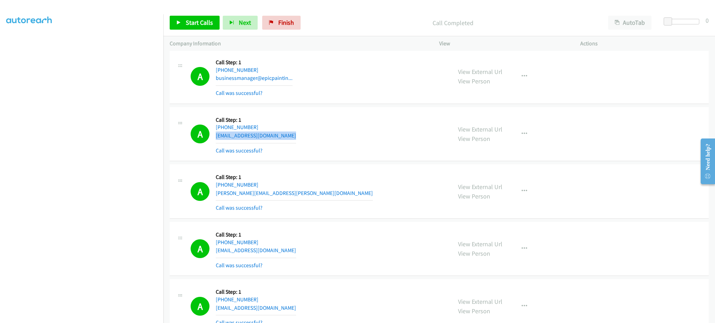
scroll to position [5211, 0]
click at [276, 197] on div "A Callback Scheduled Call Step: 1 America/Toronto +1 905-813-2585 owens.laird@g…" at bounding box center [318, 191] width 255 height 42
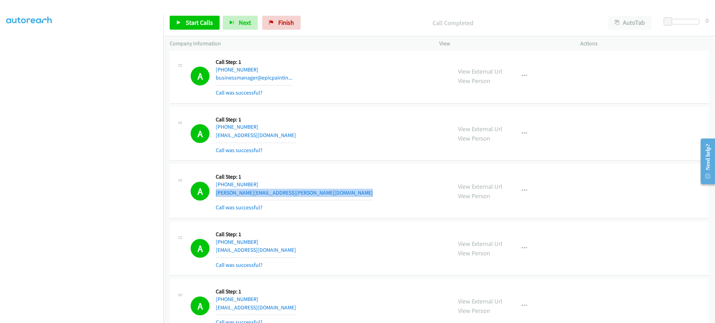
click at [276, 197] on div "A Callback Scheduled Call Step: 1 America/Toronto +1 905-813-2585 owens.laird@g…" at bounding box center [318, 191] width 255 height 42
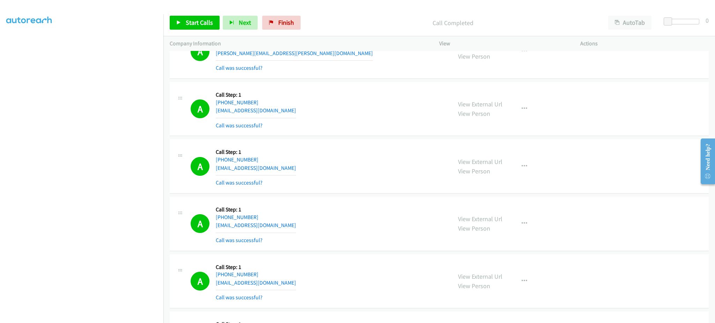
click at [291, 117] on div "A Callback Scheduled Call Step: 1 America/Chicago +1 312-714-4114 bowmanerik2@g…" at bounding box center [318, 109] width 255 height 42
click at [281, 174] on div "A Callback Scheduled Call Step: 1 America/New_York +1 202-770-7981 jonxpowell@g…" at bounding box center [318, 166] width 255 height 42
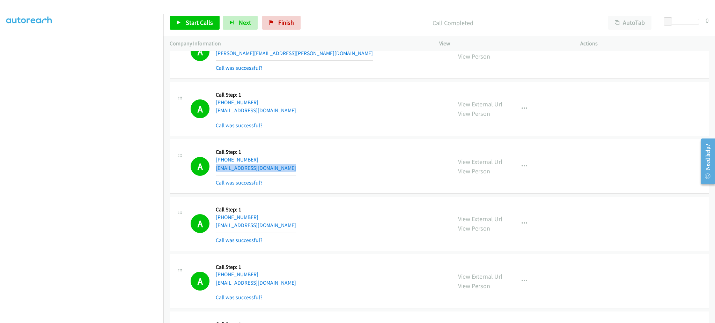
click at [281, 174] on div "A Callback Scheduled Call Step: 1 America/New_York +1 202-770-7981 jonxpowell@g…" at bounding box center [318, 166] width 255 height 42
click at [288, 231] on div "A Callback Scheduled Call Step: 1 America/Chicago +1 504-380-4895 lloydbum2000@…" at bounding box center [318, 224] width 255 height 42
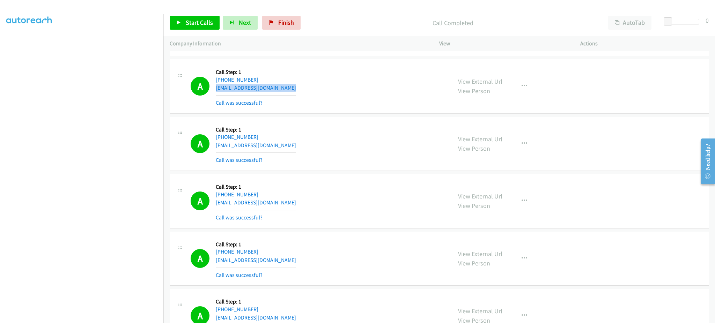
scroll to position [5491, 0]
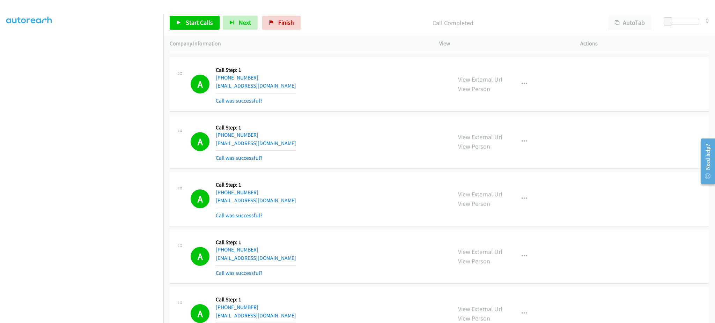
click at [281, 148] on div "A Callback Scheduled Call Step: 1 America/New_York +1 941-298-9781 mmustangcars…" at bounding box center [318, 142] width 255 height 42
click at [274, 199] on div "A Callback Scheduled Call Step: 1 America/Chicago +1 763-291-8322 dfp1352@gmail…" at bounding box center [318, 199] width 255 height 42
click at [273, 199] on div "A Callback Scheduled Call Step: 1 America/Chicago +1 763-291-8322 dfp1352@gmail…" at bounding box center [318, 199] width 255 height 42
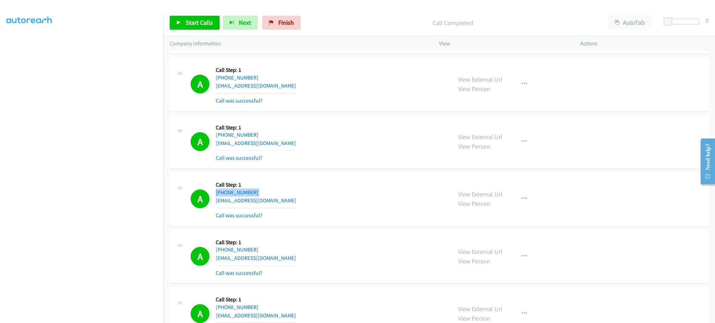
click at [273, 199] on div "A Callback Scheduled Call Step: 1 America/Chicago +1 763-291-8322 dfp1352@gmail…" at bounding box center [318, 199] width 255 height 42
click at [273, 209] on div "A Callback Scheduled Call Step: 1 America/Chicago +1 763-291-8322 dfp1352@gmail…" at bounding box center [318, 199] width 255 height 42
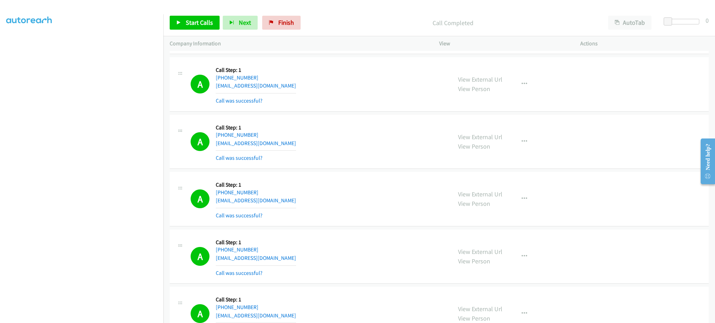
click at [270, 203] on div "A Callback Scheduled Call Step: 1 America/Chicago +1 763-291-8322 dfp1352@gmail…" at bounding box center [318, 199] width 255 height 42
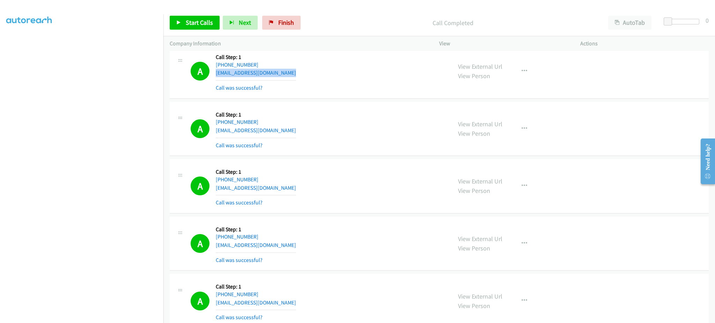
scroll to position [5630, 0]
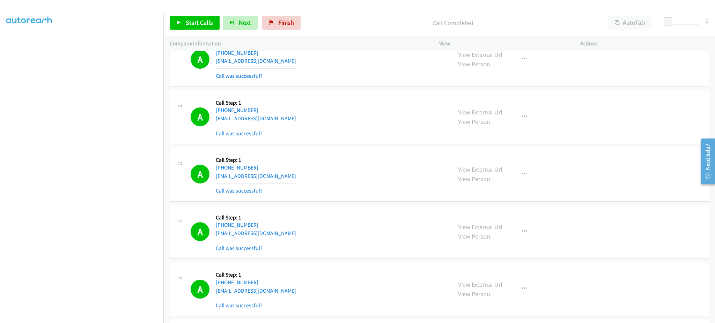
click at [287, 125] on div "A Callback Scheduled Call Step: 1 America/Los_Angeles +1 562-922-4786 msdeliano…" at bounding box center [318, 117] width 255 height 42
click at [278, 181] on div "A Callback Scheduled Call Step: 1 America/New_York +1 718-986-2553 jvsessa@gmai…" at bounding box center [318, 175] width 255 height 42
click at [276, 181] on div "A Callback Scheduled Call Step: 1 America/New_York +1 718-986-2553 jvsessa@gmai…" at bounding box center [318, 175] width 255 height 42
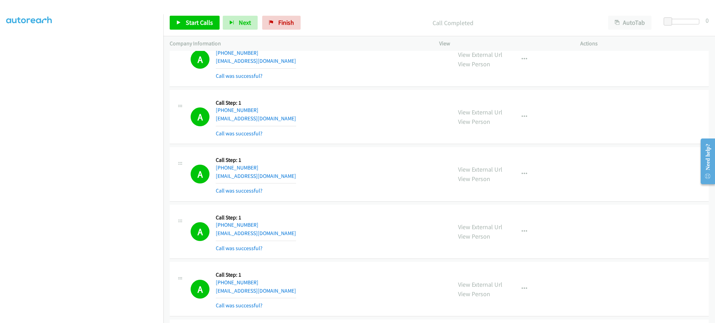
click at [276, 181] on div "A Callback Scheduled Call Step: 1 America/New_York +1 718-986-2553 jvsessa@gmai…" at bounding box center [318, 175] width 255 height 42
click at [306, 239] on div "A Callback Scheduled Call Step: 1 America/New_York +1 646-750-7844 azhan26@aol.…" at bounding box center [318, 232] width 255 height 42
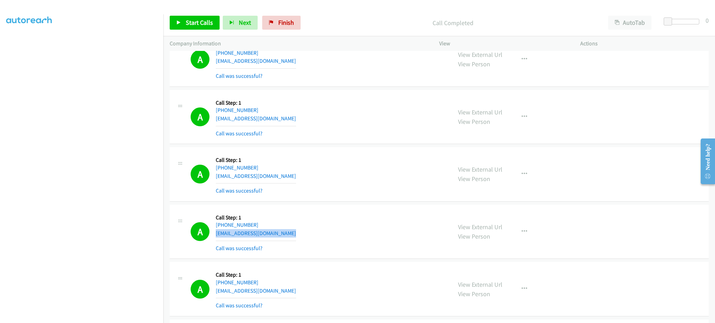
scroll to position [5770, 0]
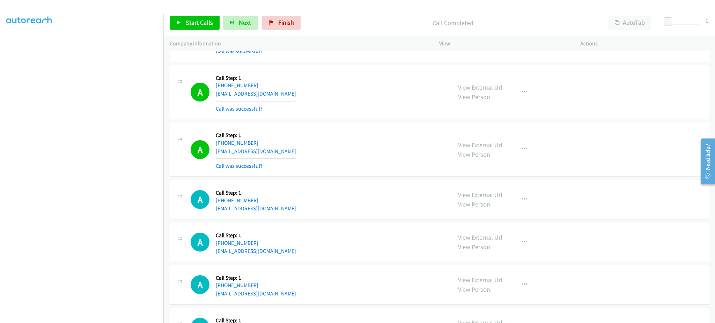
click at [284, 149] on div "A Callback Scheduled Call Step: 1 America/New_York +1 516-650-7538 piccolarober…" at bounding box center [318, 150] width 255 height 42
click at [284, 153] on div "A Callback Scheduled Call Step: 1 America/New_York +1 516-650-7538 piccolarober…" at bounding box center [318, 150] width 255 height 42
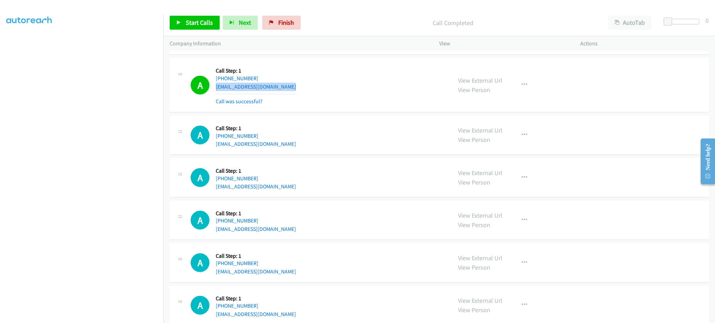
scroll to position [5852, 0]
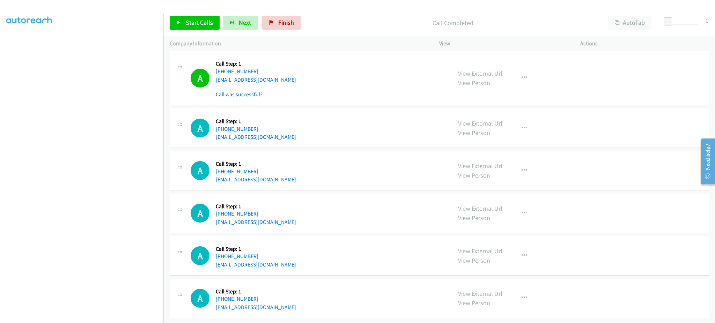
click at [287, 214] on div "A Callback Scheduled Call Step: 1 America/New_York +1 518-524-4027 avanness1946…" at bounding box center [318, 213] width 255 height 27
click at [280, 258] on div "A Callback Scheduled Call Step: 1 America/New_York +1 317-612-4546 tiffeni_01@y…" at bounding box center [318, 255] width 255 height 27
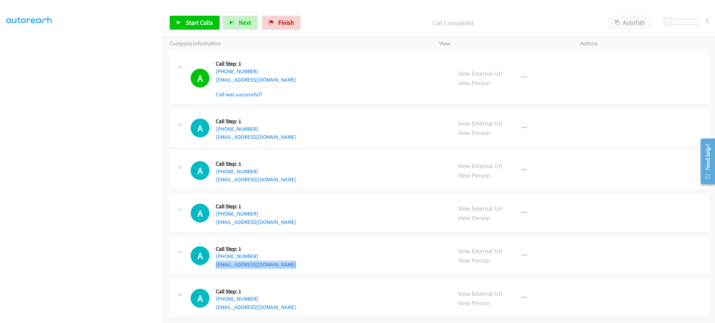
click at [280, 258] on div "A Callback Scheduled Call Step: 1 America/New_York +1 317-612-4546 tiffeni_01@y…" at bounding box center [318, 255] width 255 height 27
click at [286, 301] on div "A Callback Scheduled Call Step: 1 America/Chicago +1 205-471-1278 whitehackle19…" at bounding box center [318, 298] width 255 height 27
click at [390, 173] on div "A Callback Scheduled Call Step: 1 America/New_York +1 610-787-2222 berghkelly@g…" at bounding box center [318, 170] width 255 height 27
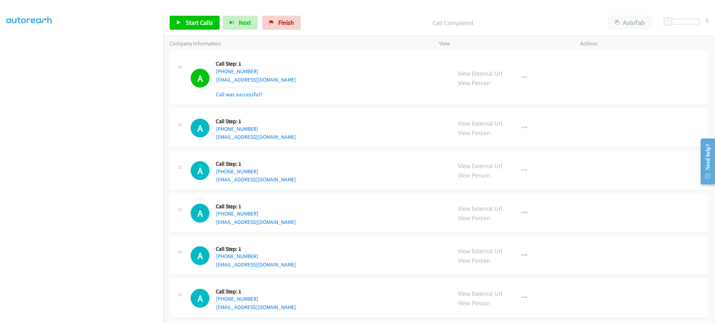
scroll to position [5158, 0]
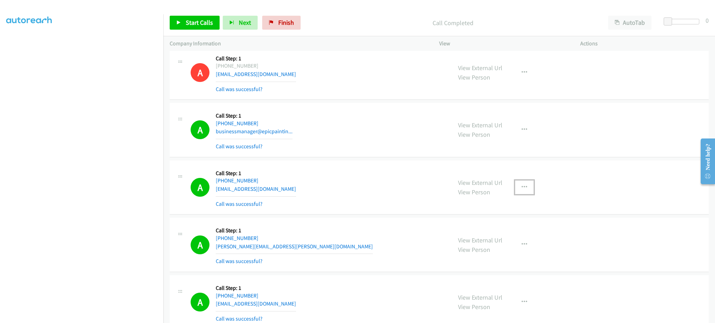
click at [523, 187] on icon "button" at bounding box center [524, 188] width 6 height 6
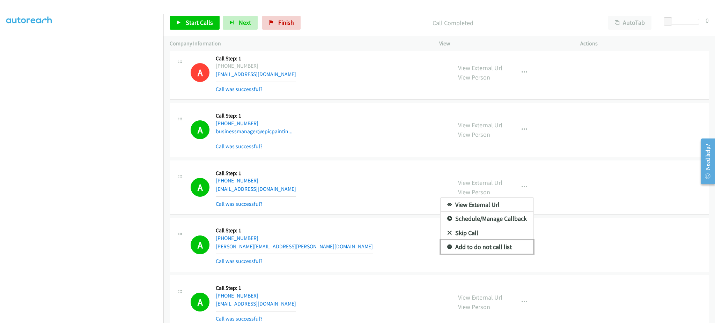
click at [504, 246] on link "Add to do not call list" at bounding box center [486, 247] width 93 height 14
